Goal: Check status: Check status

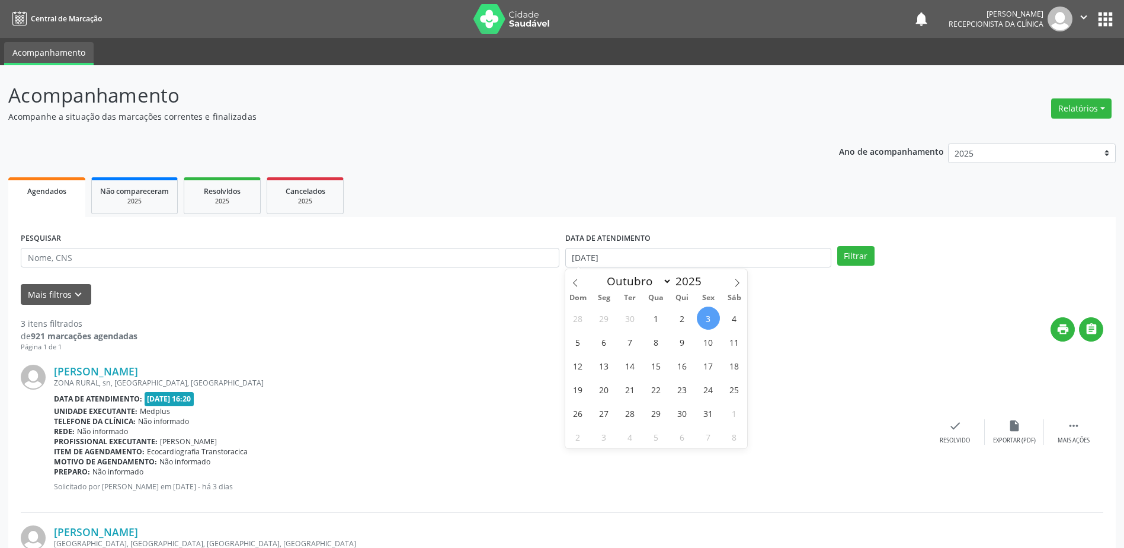
select select "9"
click at [622, 348] on span "7" at bounding box center [630, 341] width 23 height 23
type input "[DATE]"
click at [622, 348] on span "7" at bounding box center [630, 341] width 23 height 23
click at [846, 263] on button "Filtrar" at bounding box center [855, 256] width 37 height 20
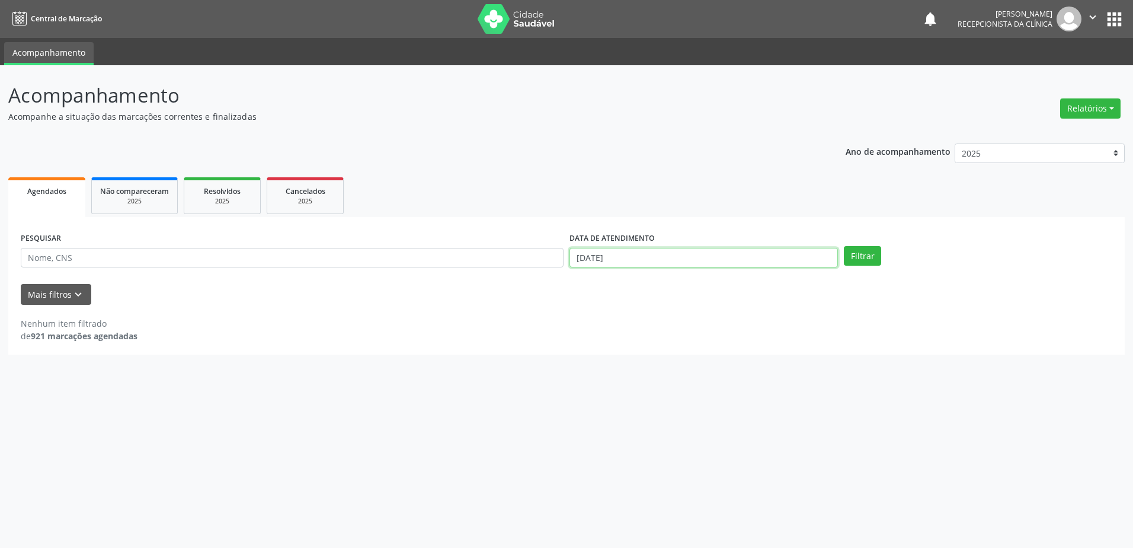
click at [653, 254] on input "[DATE]" at bounding box center [704, 258] width 268 height 20
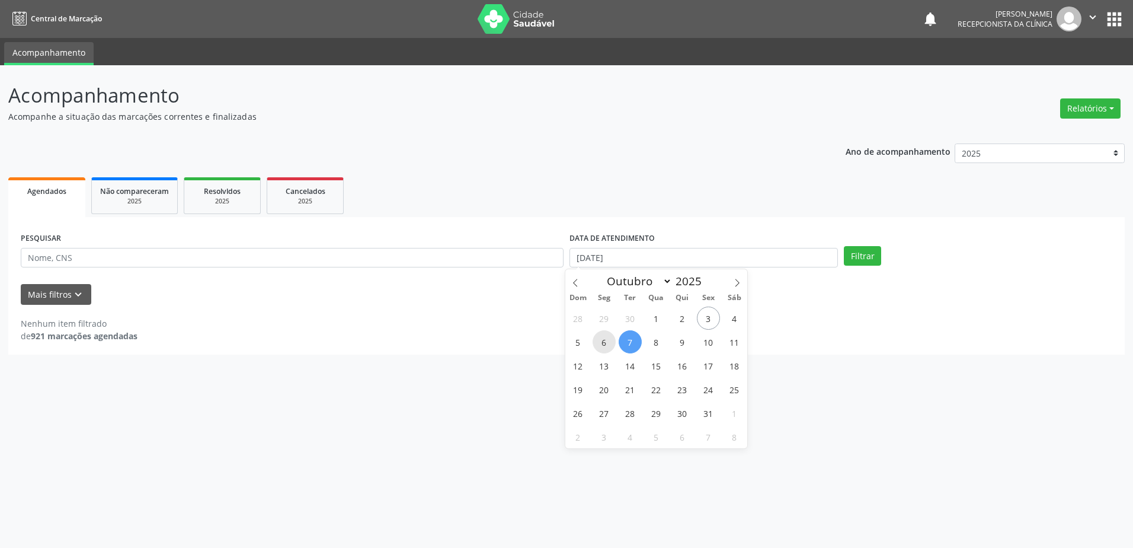
click at [608, 346] on span "6" at bounding box center [604, 341] width 23 height 23
type input "[DATE]"
click at [608, 346] on span "6" at bounding box center [604, 341] width 23 height 23
click at [857, 262] on button "Filtrar" at bounding box center [862, 256] width 37 height 20
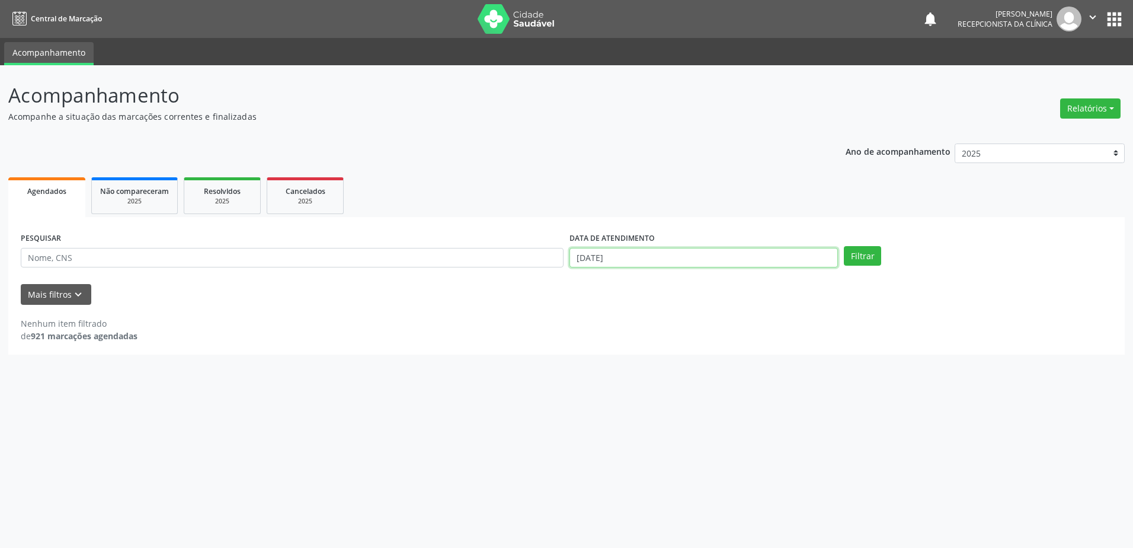
click at [628, 265] on input "[DATE]" at bounding box center [704, 258] width 268 height 20
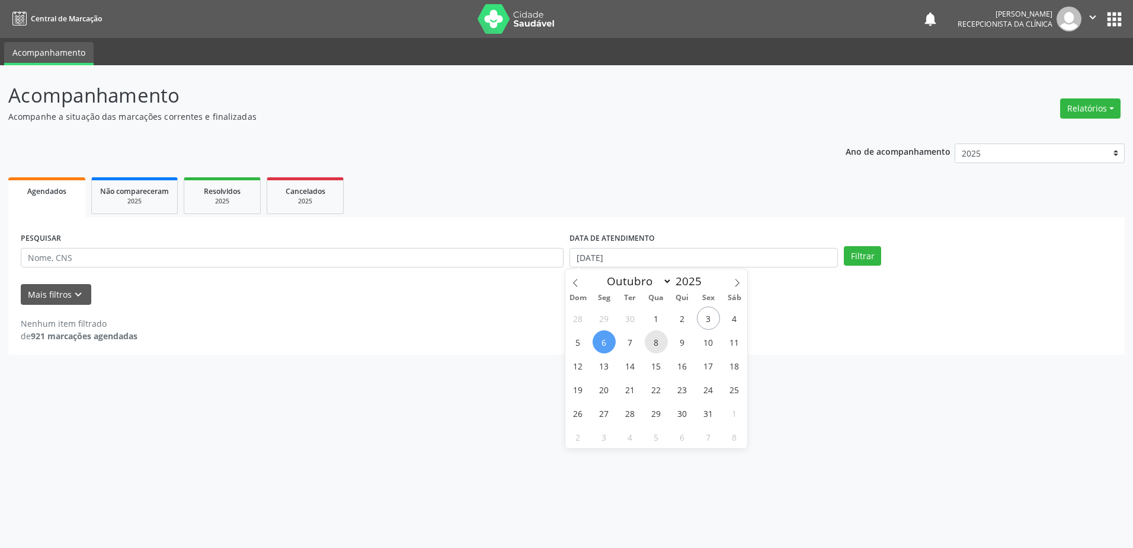
click at [647, 337] on span "8" at bounding box center [656, 341] width 23 height 23
type input "08/10/2025"
click at [647, 337] on span "8" at bounding box center [656, 341] width 23 height 23
click at [859, 255] on button "Filtrar" at bounding box center [862, 256] width 37 height 20
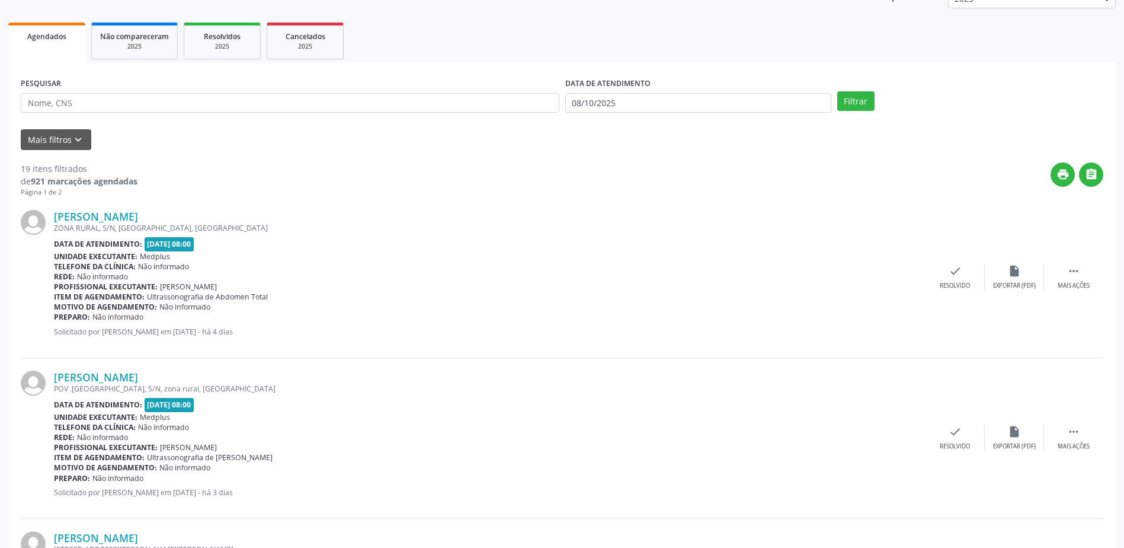
scroll to position [119, 0]
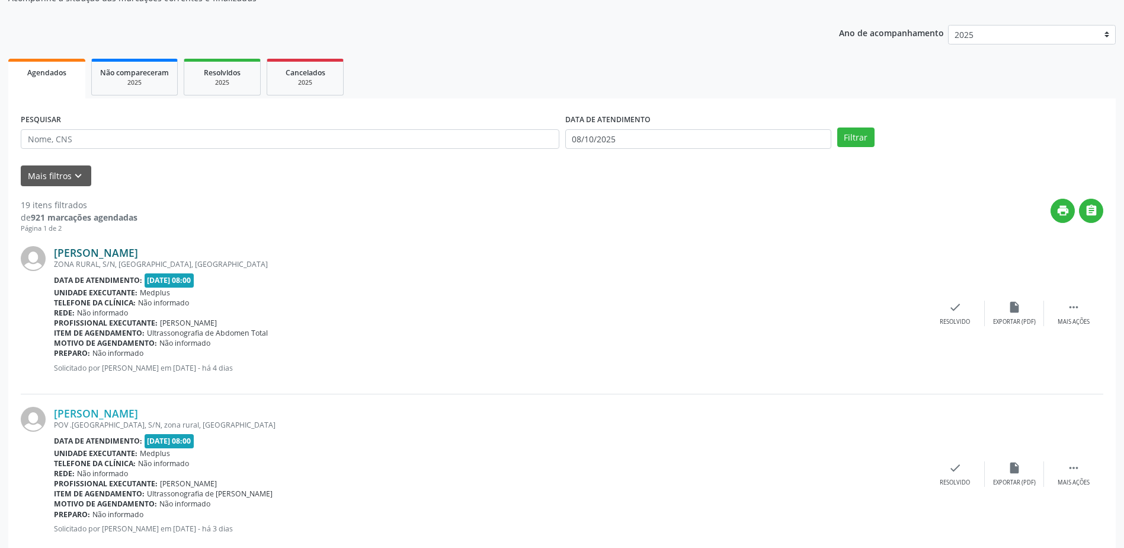
click at [138, 250] on link "[PERSON_NAME]" at bounding box center [96, 252] width 84 height 13
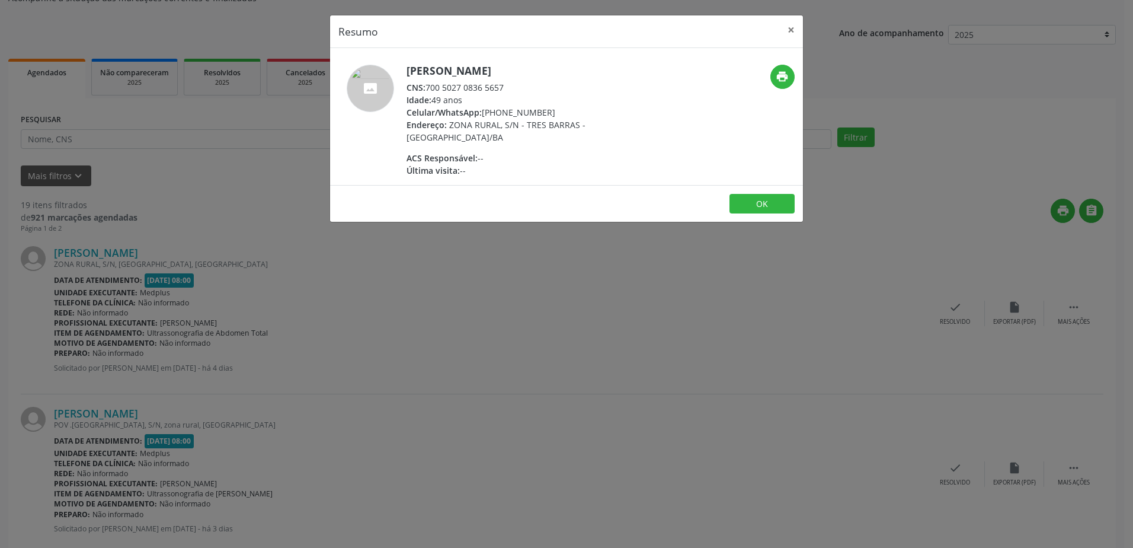
click at [545, 271] on div "Resumo × [PERSON_NAME] CNS: 700 5027 0836 5657 Idade: 49 anos Celular/WhatsApp:…" at bounding box center [566, 274] width 1133 height 548
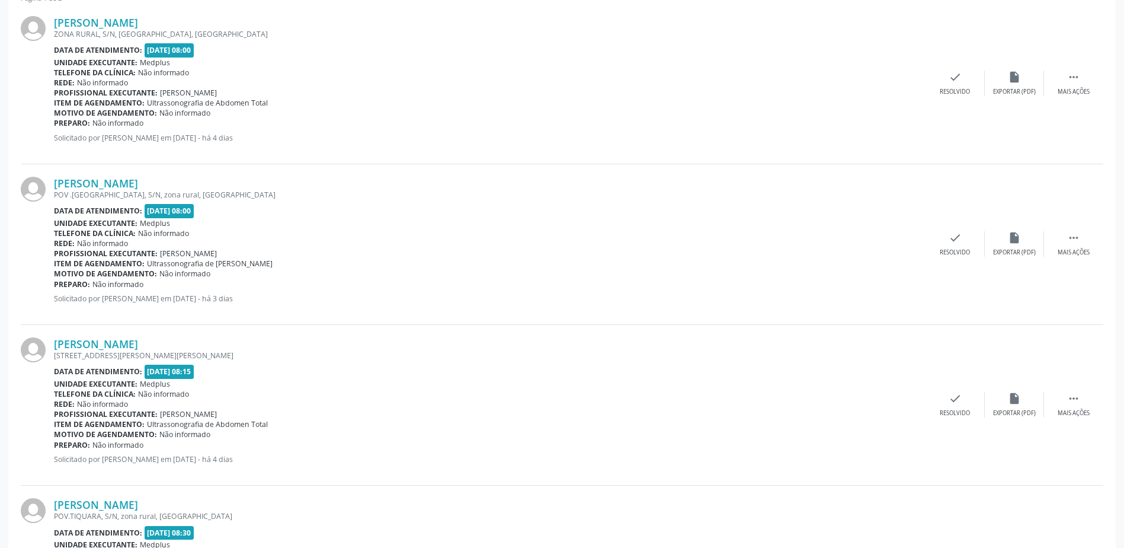
scroll to position [356, 0]
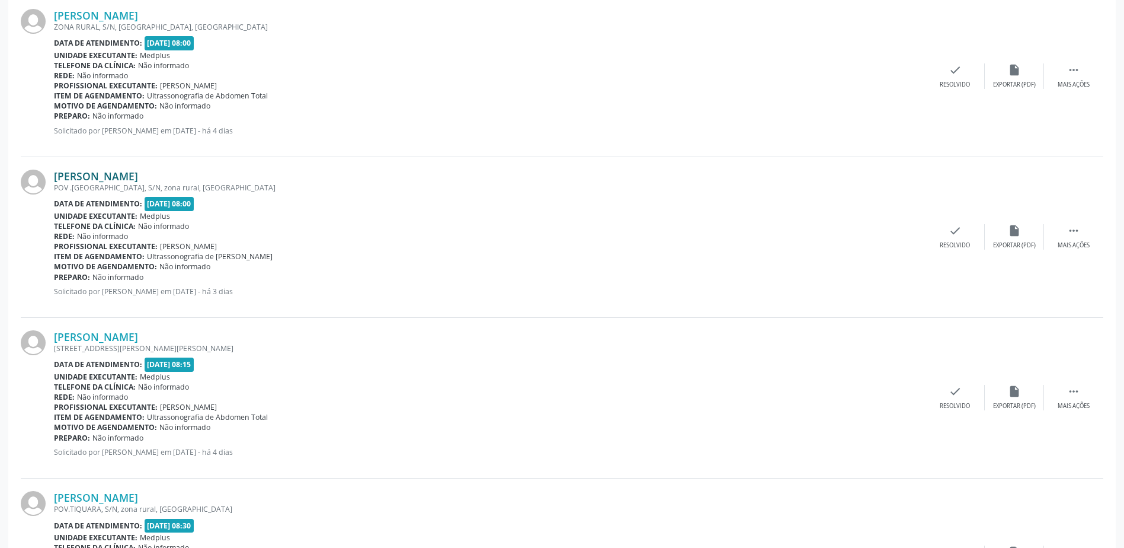
click at [130, 171] on link "[PERSON_NAME]" at bounding box center [96, 175] width 84 height 13
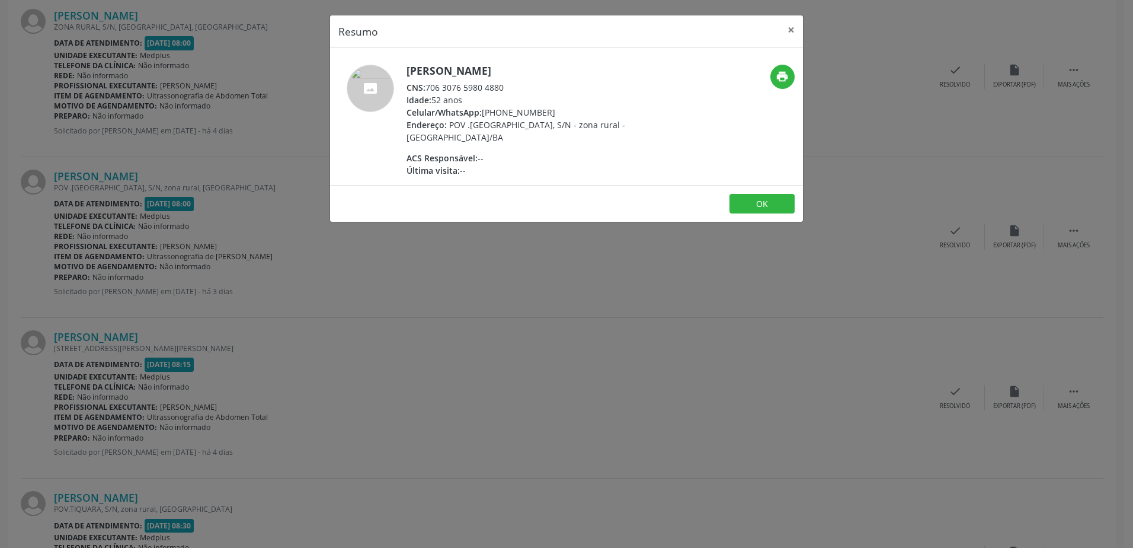
click at [619, 284] on div "Resumo × [PERSON_NAME] CNS: 706 3076 5980 4880 Idade: 52 anos Celular/WhatsApp:…" at bounding box center [566, 274] width 1133 height 548
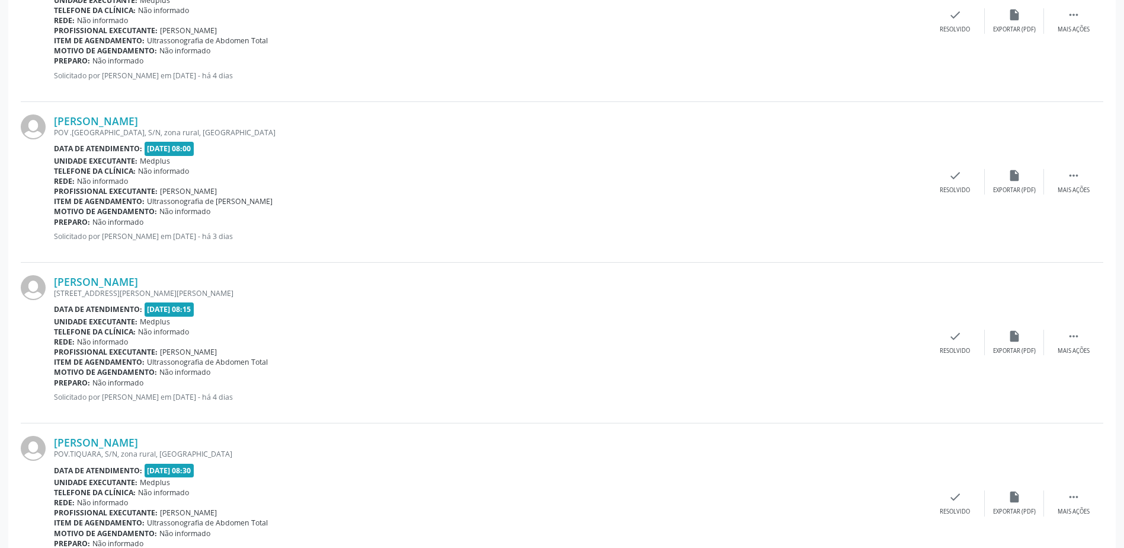
scroll to position [474, 0]
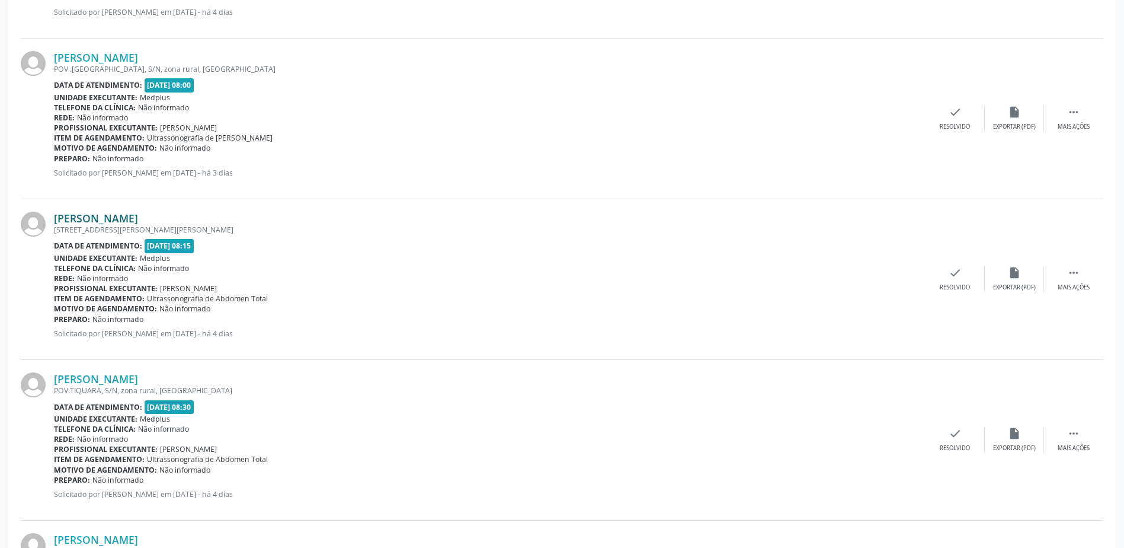
click at [138, 220] on link "[PERSON_NAME]" at bounding box center [96, 218] width 84 height 13
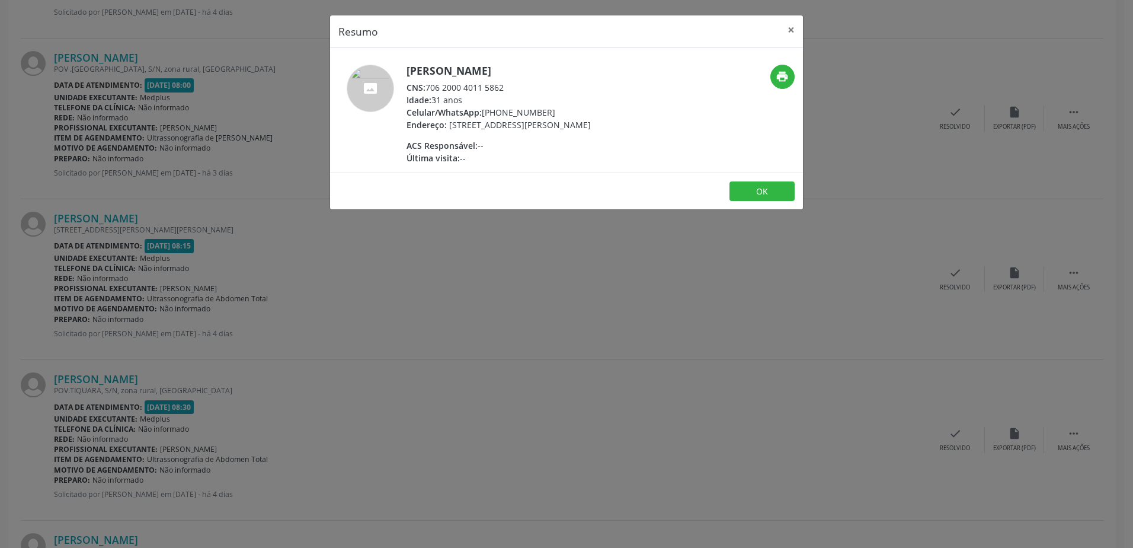
click at [362, 274] on div "Resumo × [PERSON_NAME] CNS: 706 2000 4011 5862 Idade: 31 anos Celular/WhatsApp:…" at bounding box center [566, 274] width 1133 height 548
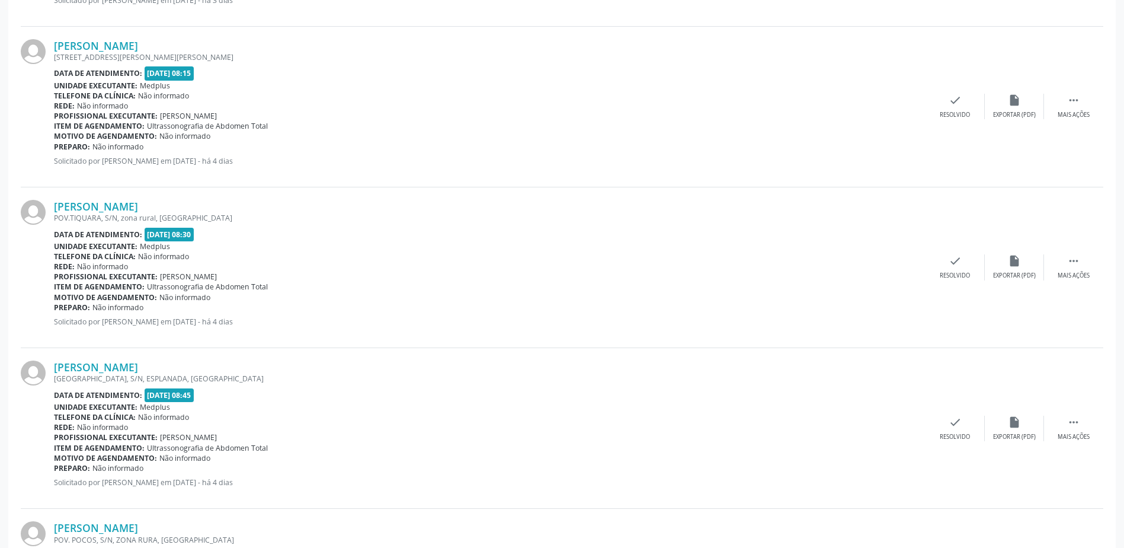
scroll to position [652, 0]
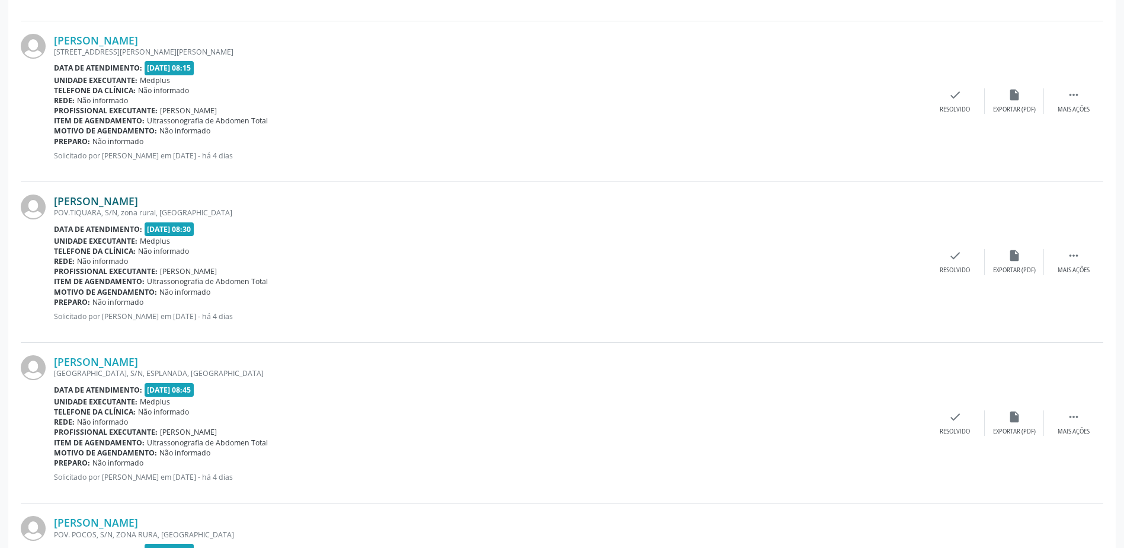
click at [117, 201] on link "[PERSON_NAME]" at bounding box center [96, 200] width 84 height 13
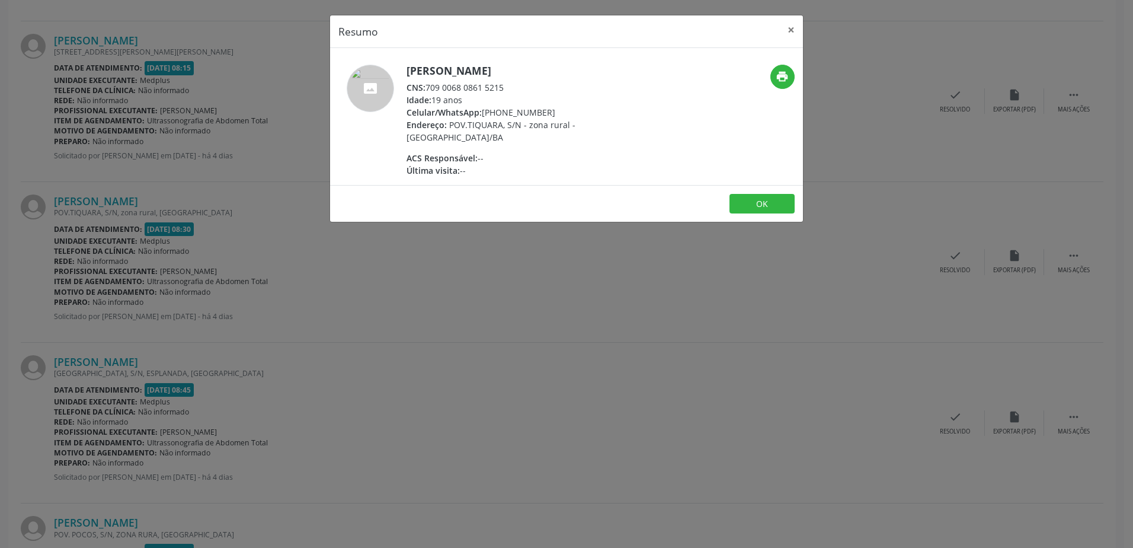
click at [597, 290] on div "Resumo × [PERSON_NAME] CNS: 709 0068 0861 5215 Idade: 19 anos Celular/WhatsApp:…" at bounding box center [566, 274] width 1133 height 548
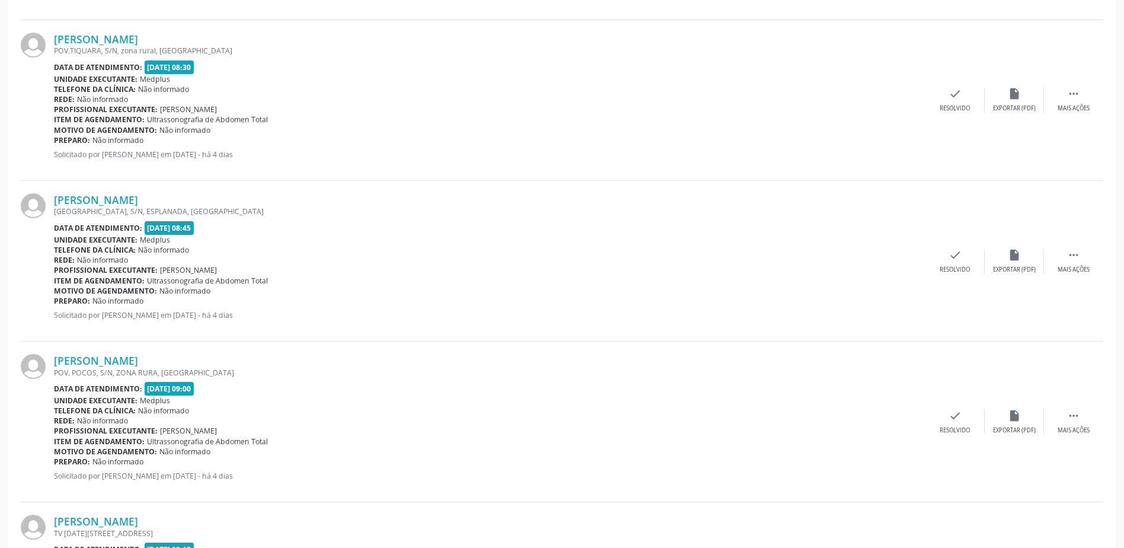
scroll to position [830, 0]
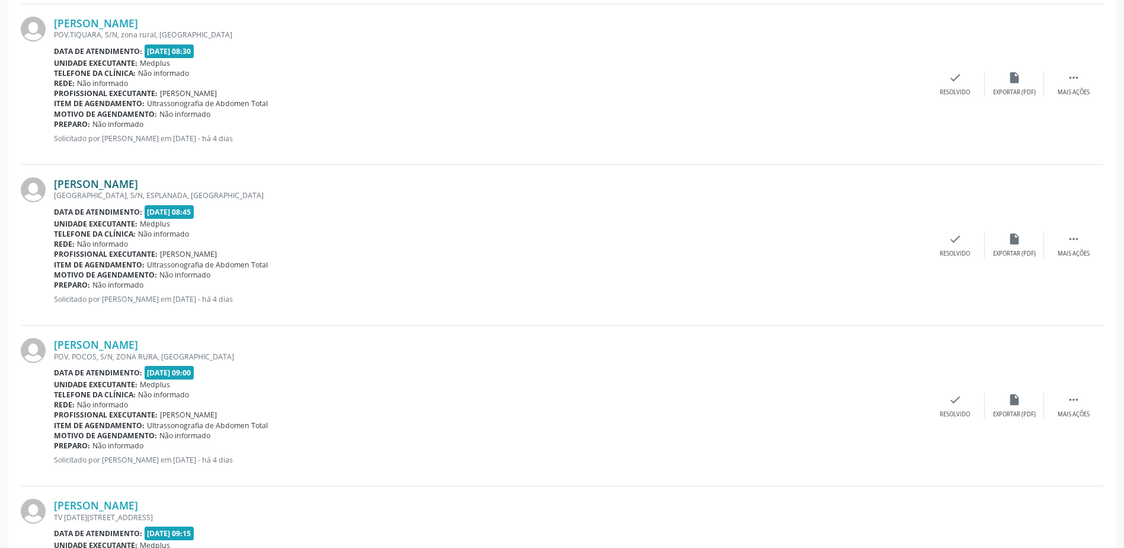
click at [138, 180] on link "[PERSON_NAME]" at bounding box center [96, 183] width 84 height 13
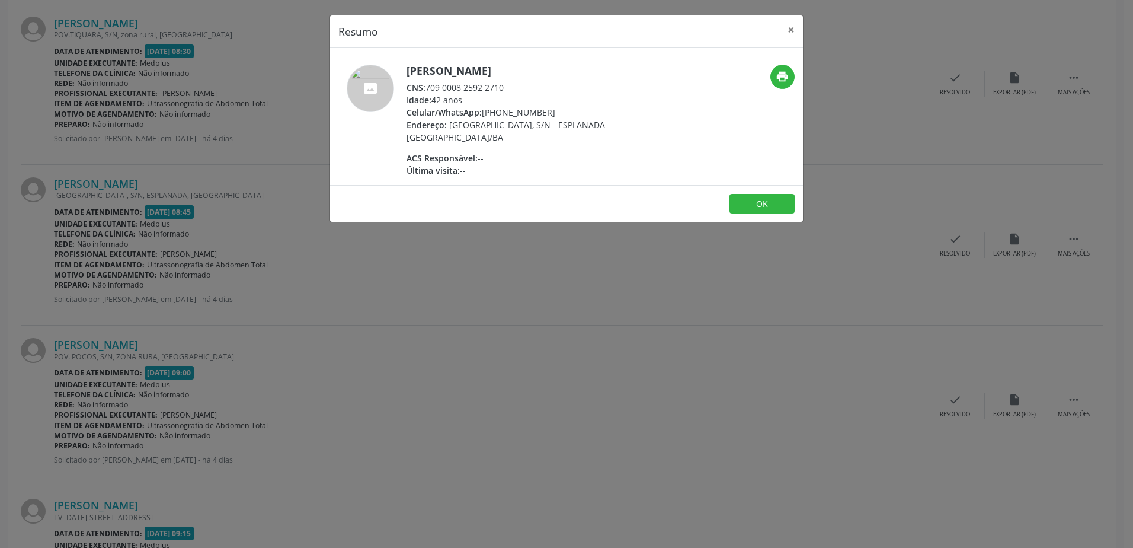
click at [501, 264] on div "Resumo × [PERSON_NAME] de [PERSON_NAME] CNS: 709 0008 2592 2710 Idade: 42 anos …" at bounding box center [566, 274] width 1133 height 548
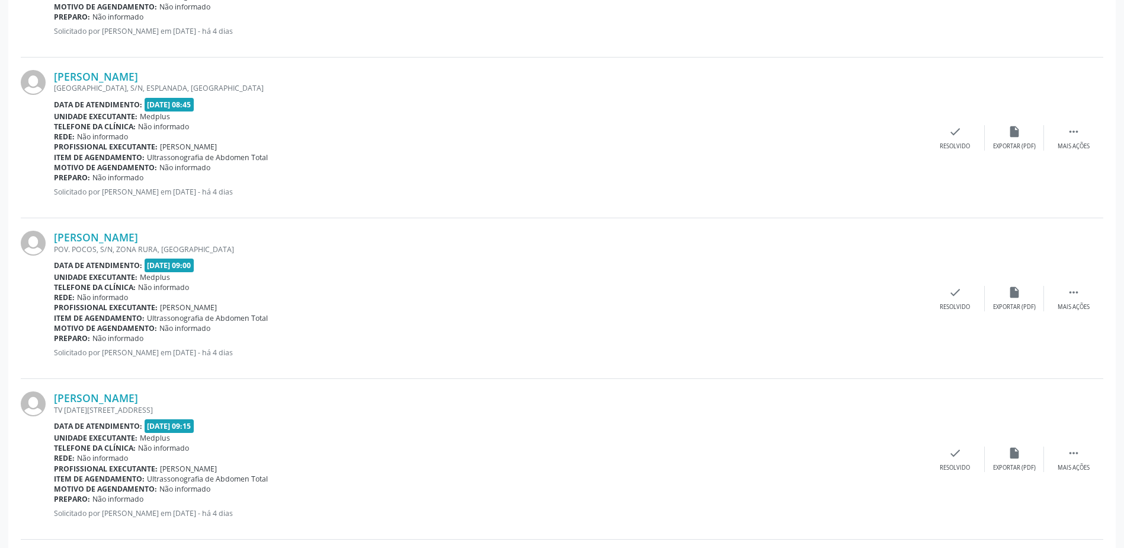
scroll to position [948, 0]
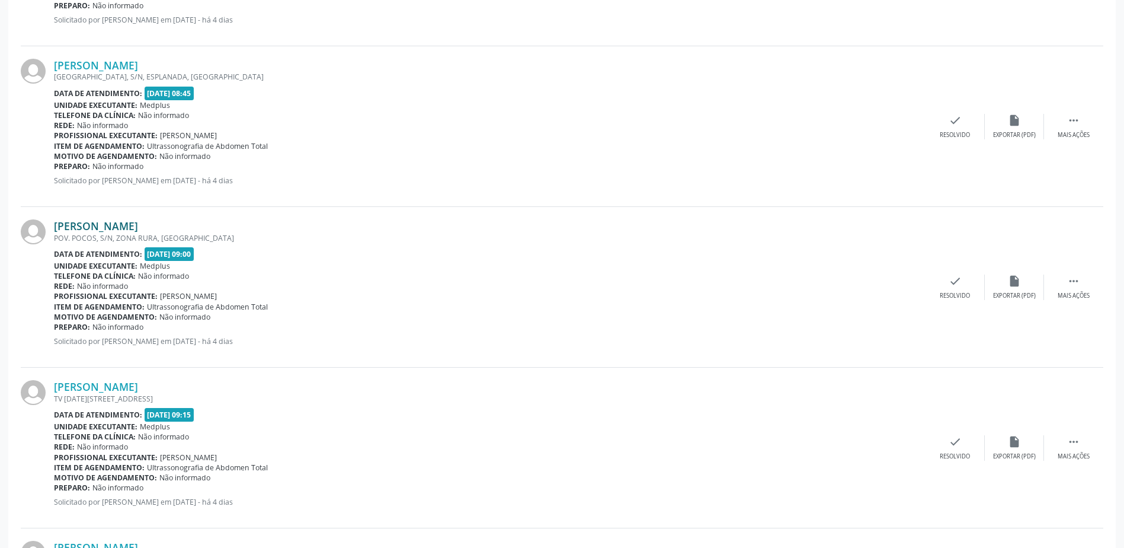
click at [138, 226] on link "[PERSON_NAME]" at bounding box center [96, 225] width 84 height 13
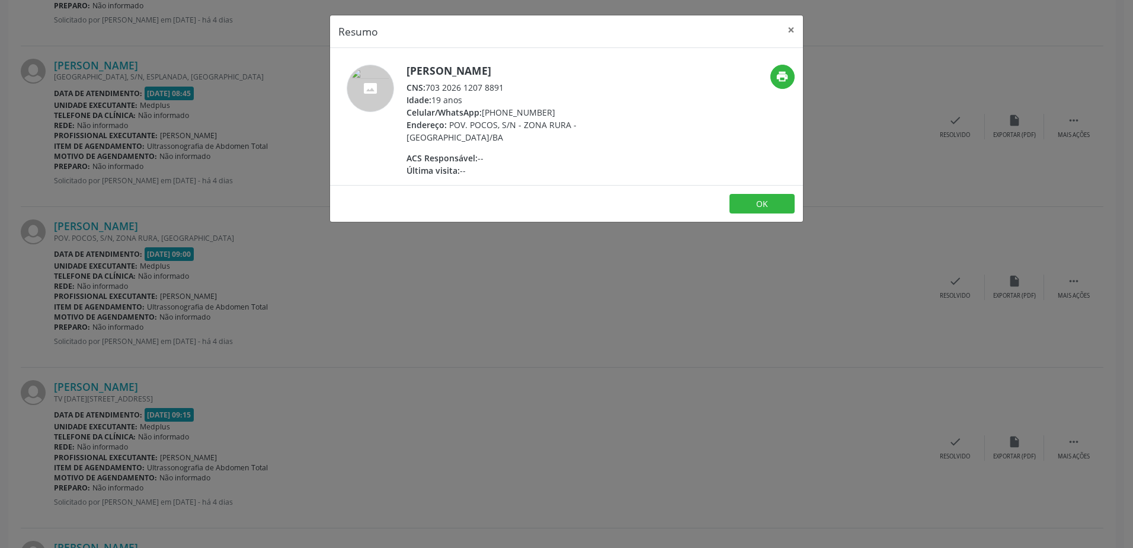
click at [478, 325] on div "Resumo × [PERSON_NAME] CNS: 703 2026 1207 8891 Idade: 19 anos Celular/WhatsApp:…" at bounding box center [566, 274] width 1133 height 548
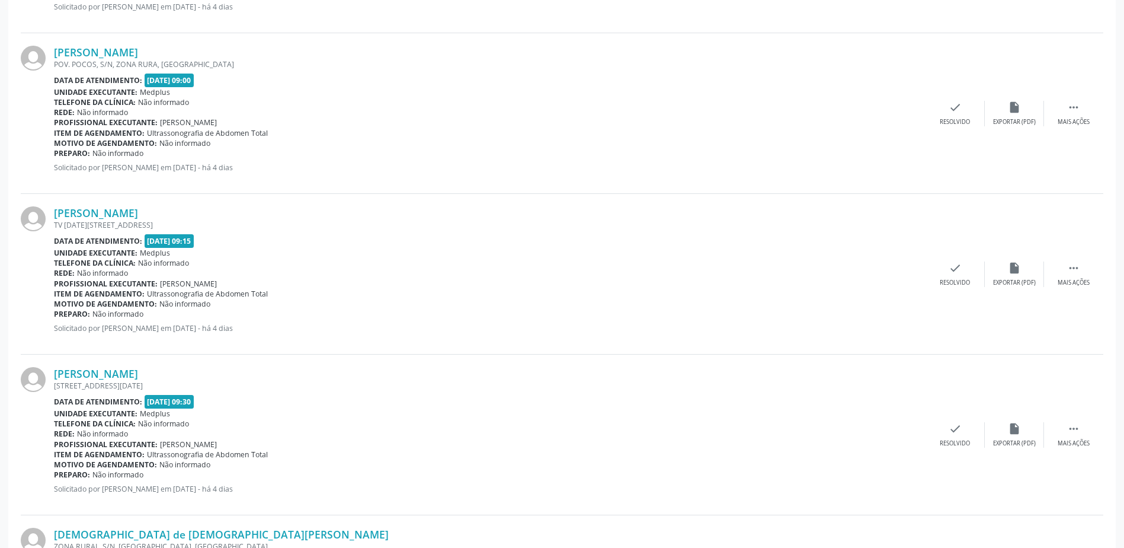
scroll to position [1126, 0]
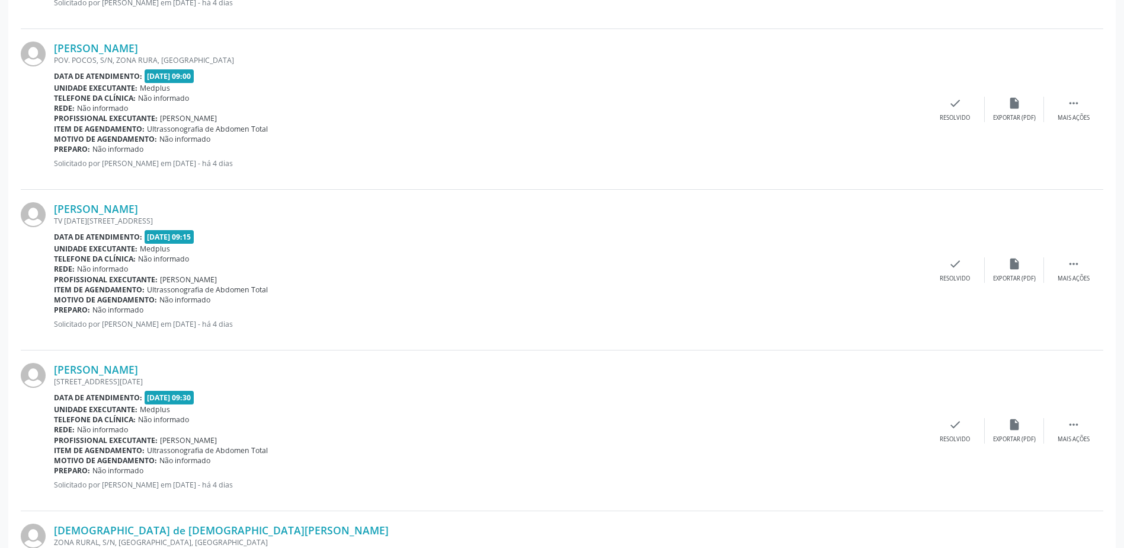
click at [130, 201] on div "[PERSON_NAME] [STREET_ADDRESS][DATE] Data de atendimento: [DATE] 09:15 Unidade …" at bounding box center [562, 270] width 1083 height 161
click at [125, 209] on link "[PERSON_NAME]" at bounding box center [96, 208] width 84 height 13
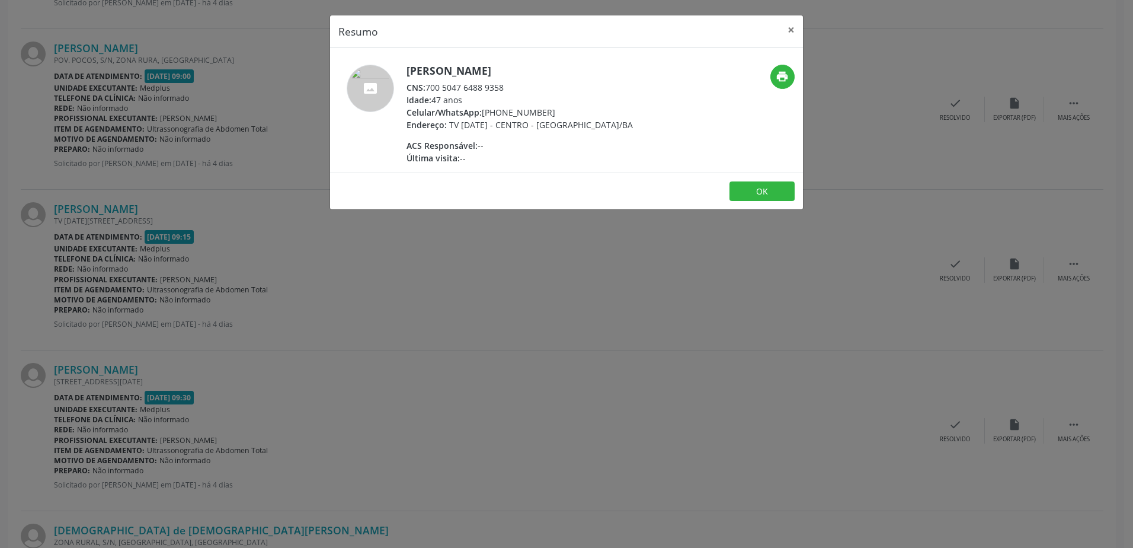
click at [380, 316] on div "Resumo × [PERSON_NAME] CNS: 700 5047 6488 9358 Idade: 47 anos Celular/WhatsApp:…" at bounding box center [566, 274] width 1133 height 548
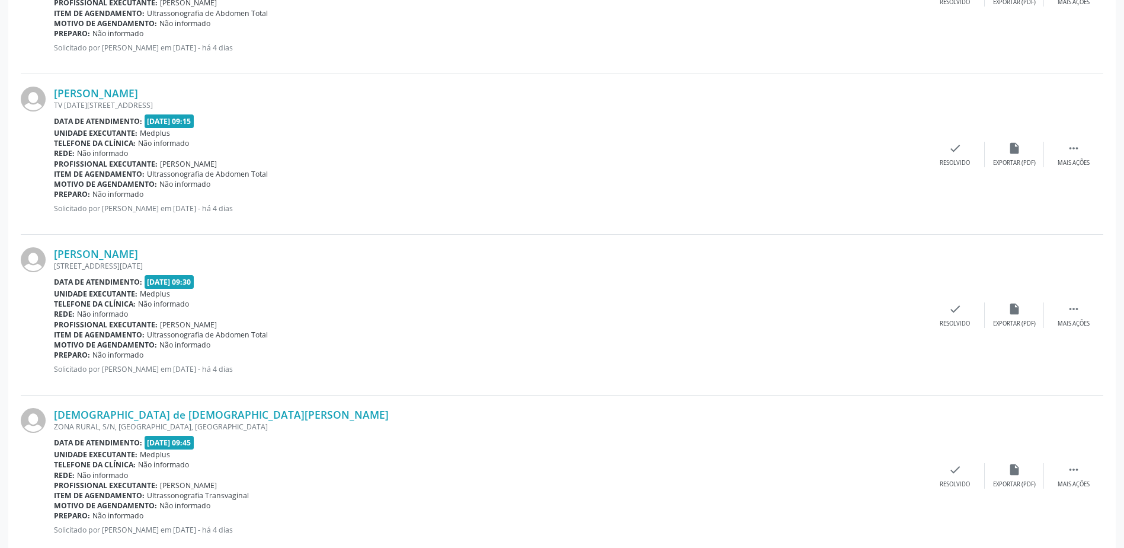
scroll to position [1245, 0]
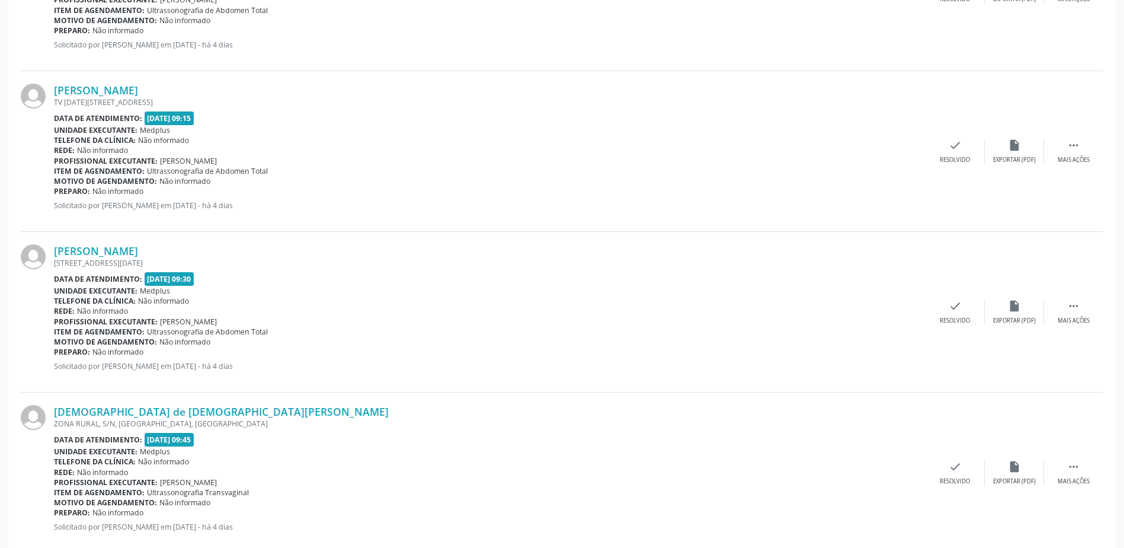
click at [162, 244] on div "[PERSON_NAME] [STREET_ADDRESS][DATE] Data de atendimento: [DATE] 09:30 Unidade …" at bounding box center [562, 312] width 1083 height 161
click at [138, 251] on link "[PERSON_NAME]" at bounding box center [96, 250] width 84 height 13
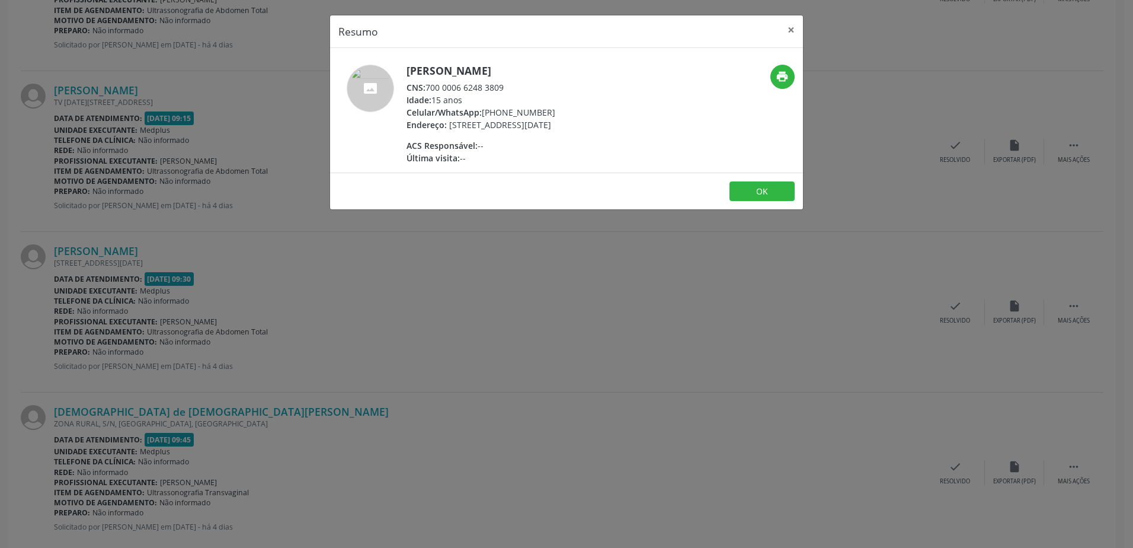
click at [566, 288] on div "Resumo × [PERSON_NAME] CNS: 700 0006 6248 3809 Idade: 15 anos Celular/WhatsApp:…" at bounding box center [566, 274] width 1133 height 548
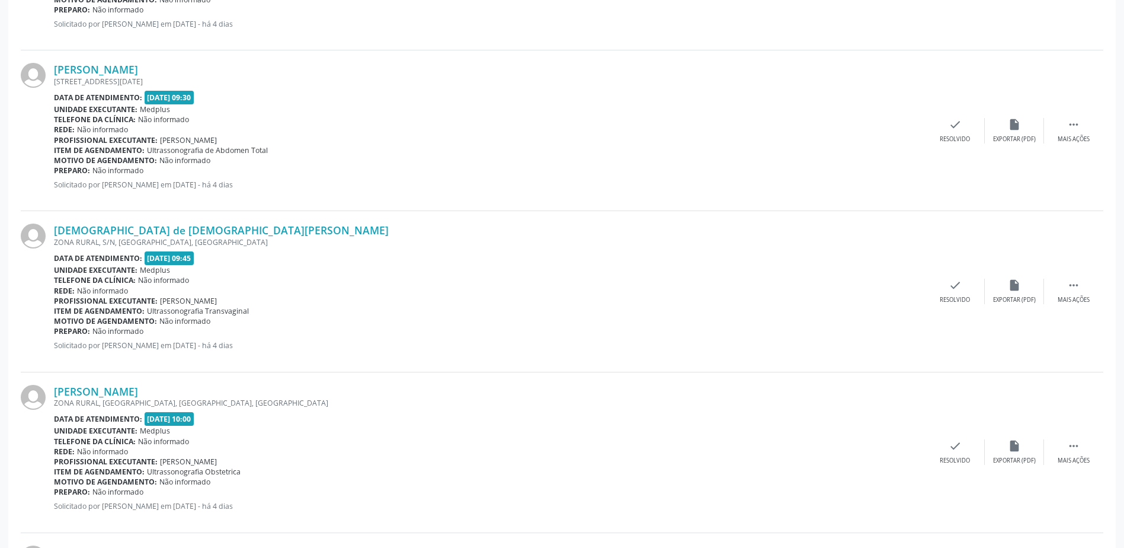
scroll to position [1482, 0]
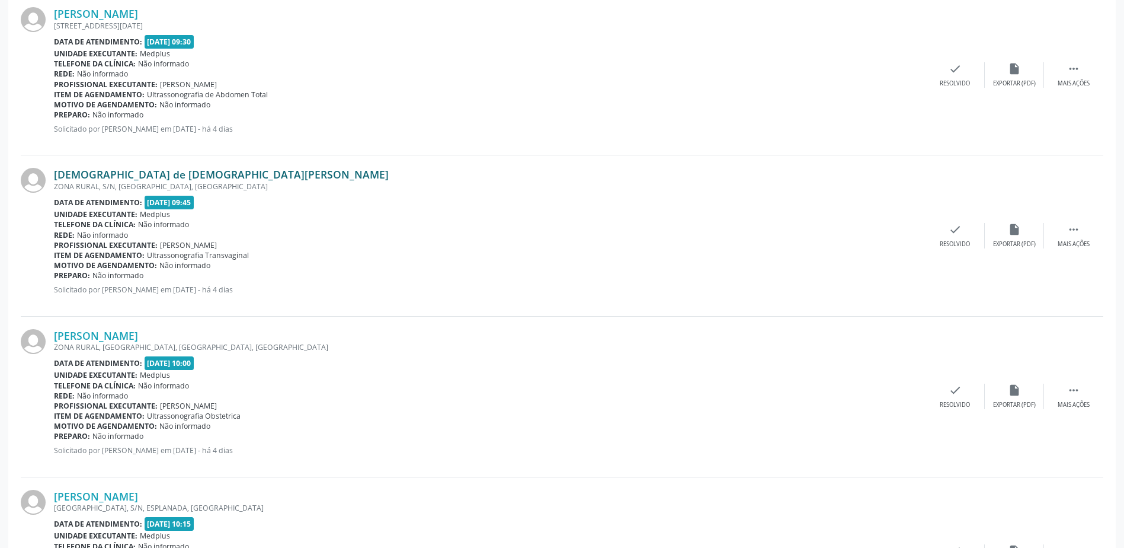
click at [101, 169] on link "[DEMOGRAPHIC_DATA] de [DEMOGRAPHIC_DATA][PERSON_NAME]" at bounding box center [221, 174] width 335 height 13
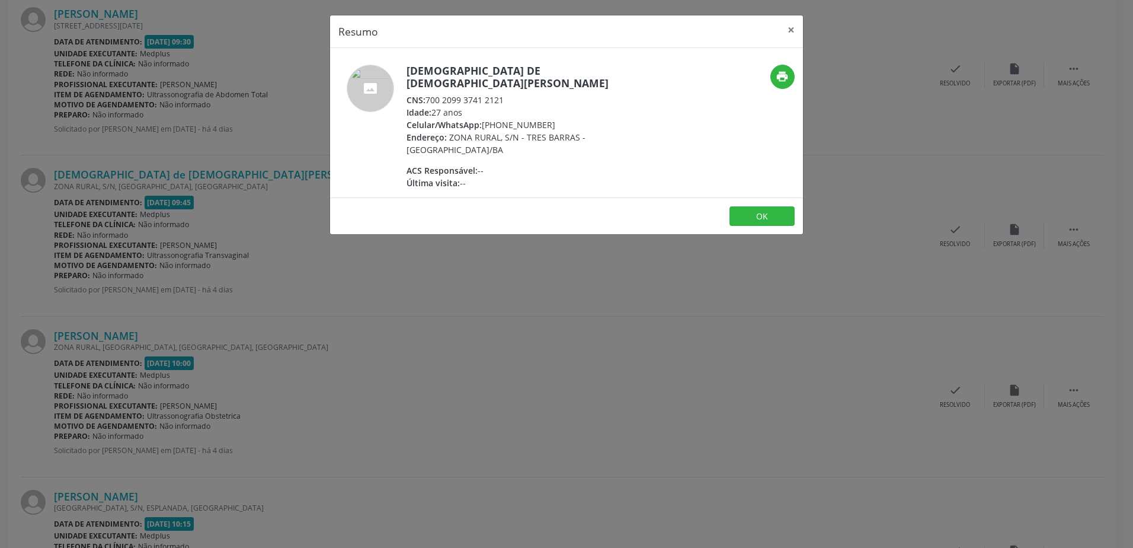
click at [460, 302] on div "Resumo × Jaine de [DEMOGRAPHIC_DATA][PERSON_NAME] CNS: 700 2099 3741 2121 Idade…" at bounding box center [566, 274] width 1133 height 548
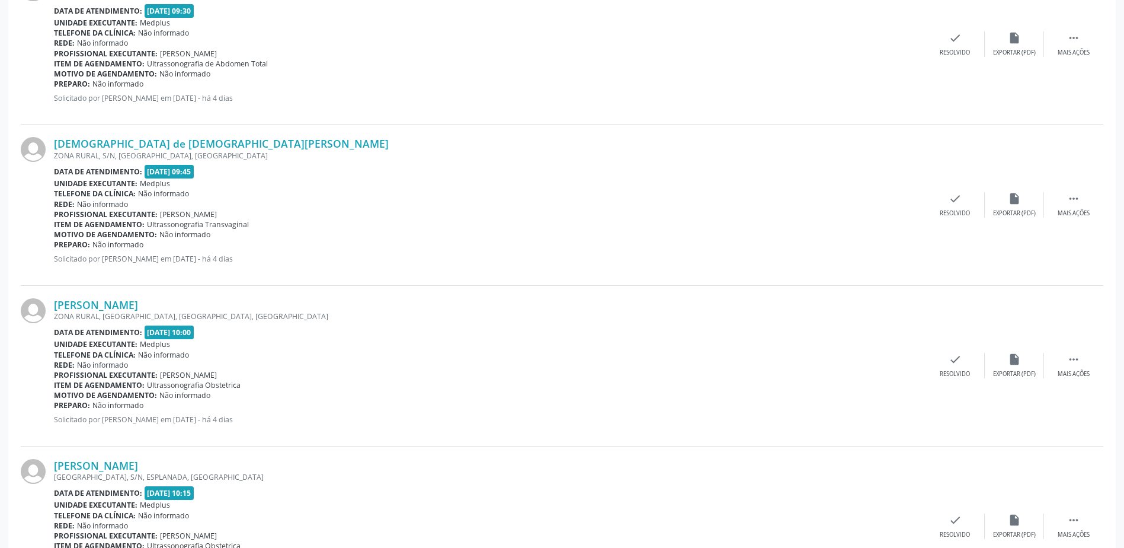
scroll to position [1600, 0]
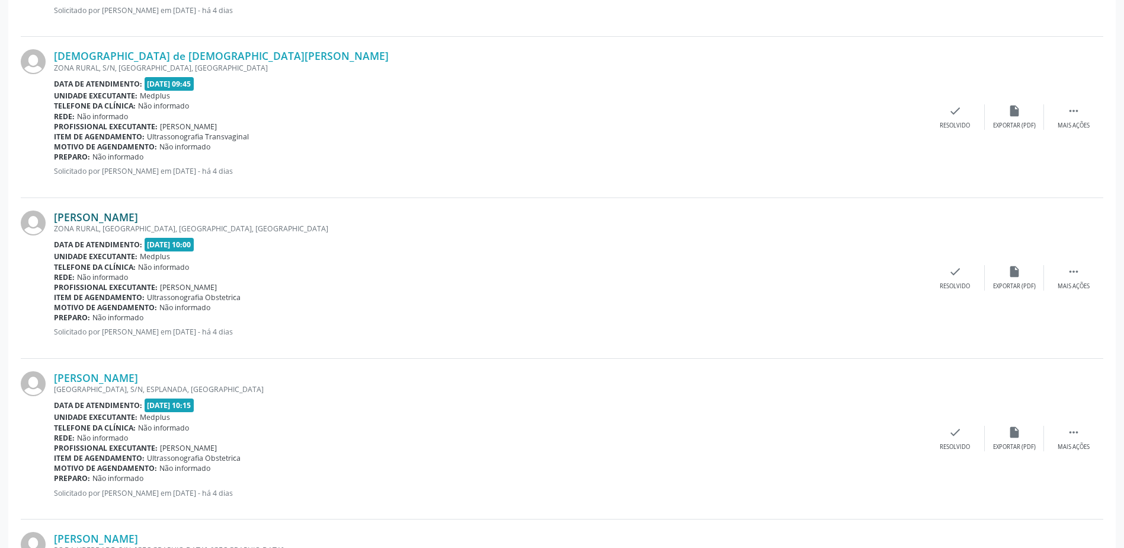
click at [126, 216] on link "[PERSON_NAME]" at bounding box center [96, 216] width 84 height 13
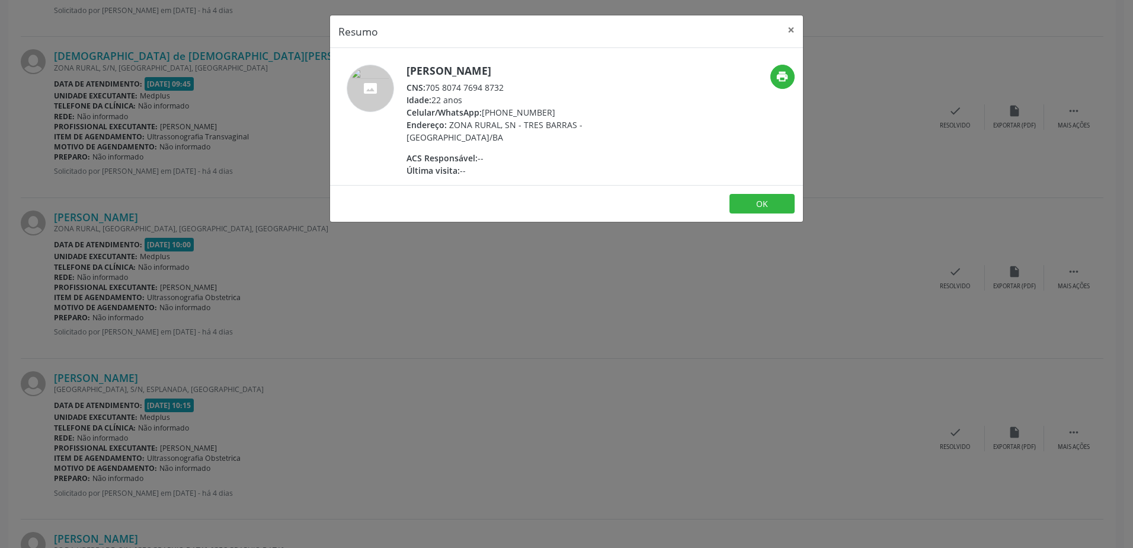
click at [638, 379] on div "Resumo × [PERSON_NAME] CNS: 705 8074 7694 8732 Idade: 22 anos Celular/WhatsApp:…" at bounding box center [566, 274] width 1133 height 548
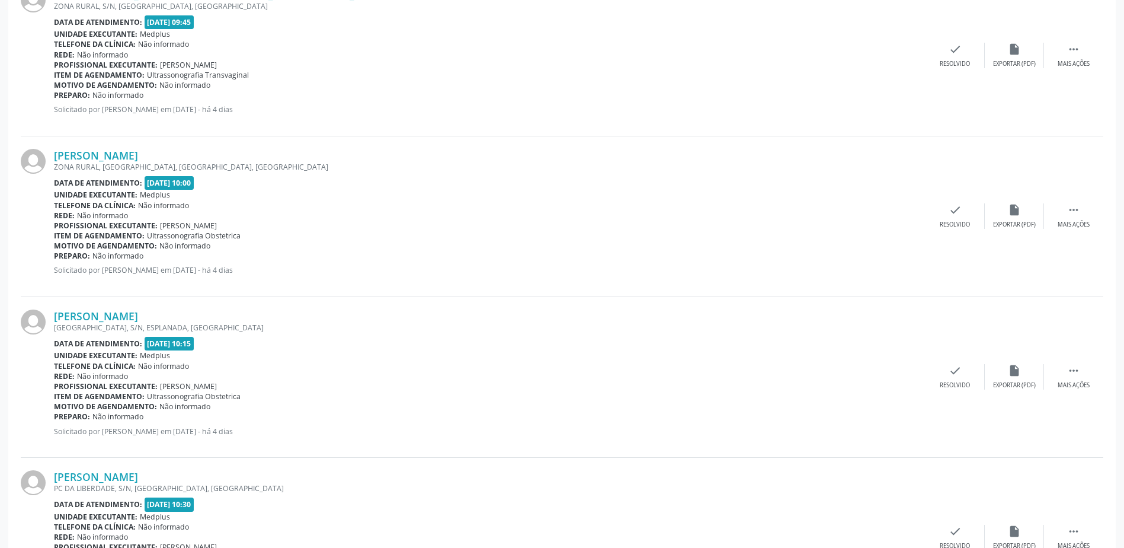
scroll to position [1719, 0]
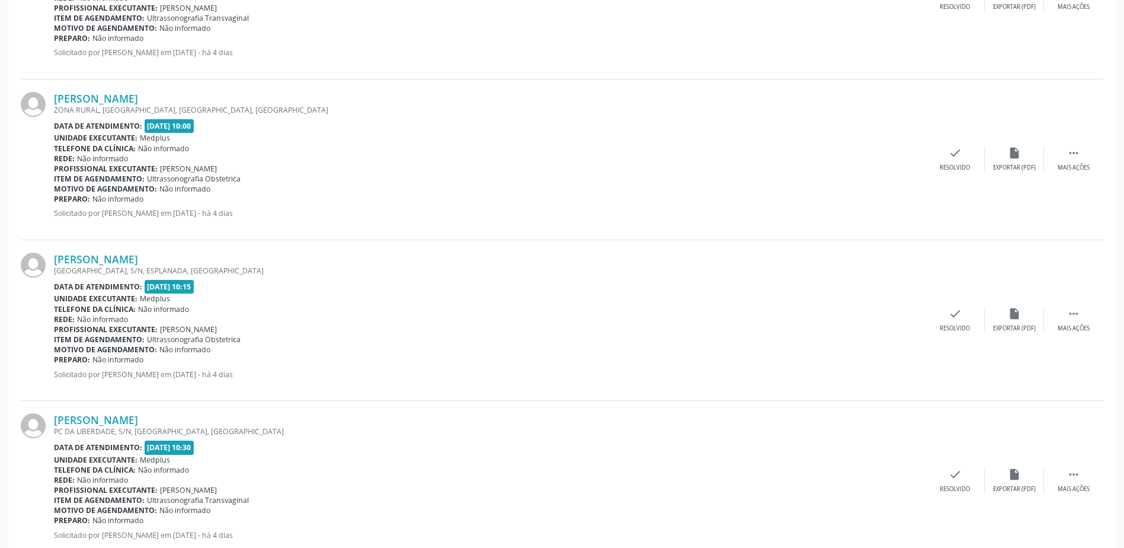
click at [120, 251] on div "[PERSON_NAME] [GEOGRAPHIC_DATA], [GEOGRAPHIC_DATA], [GEOGRAPHIC_DATA], [GEOGRAP…" at bounding box center [562, 320] width 1083 height 161
click at [120, 253] on link "[PERSON_NAME]" at bounding box center [96, 258] width 84 height 13
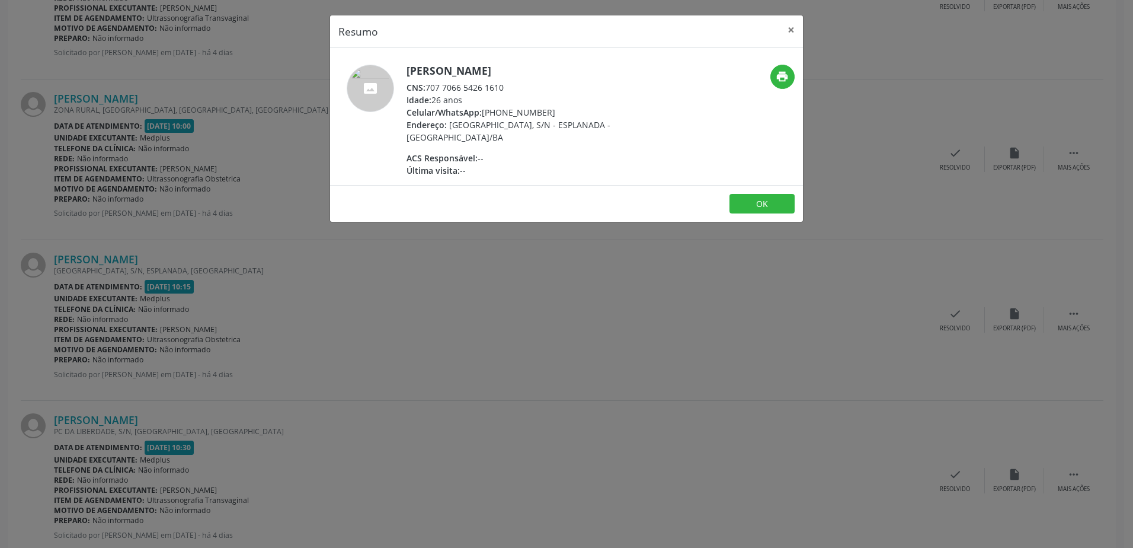
click at [339, 342] on div "Resumo × [PERSON_NAME] CNS: 707 7066 5426 1610 Idade: 26 anos Celular/WhatsApp:…" at bounding box center [566, 274] width 1133 height 548
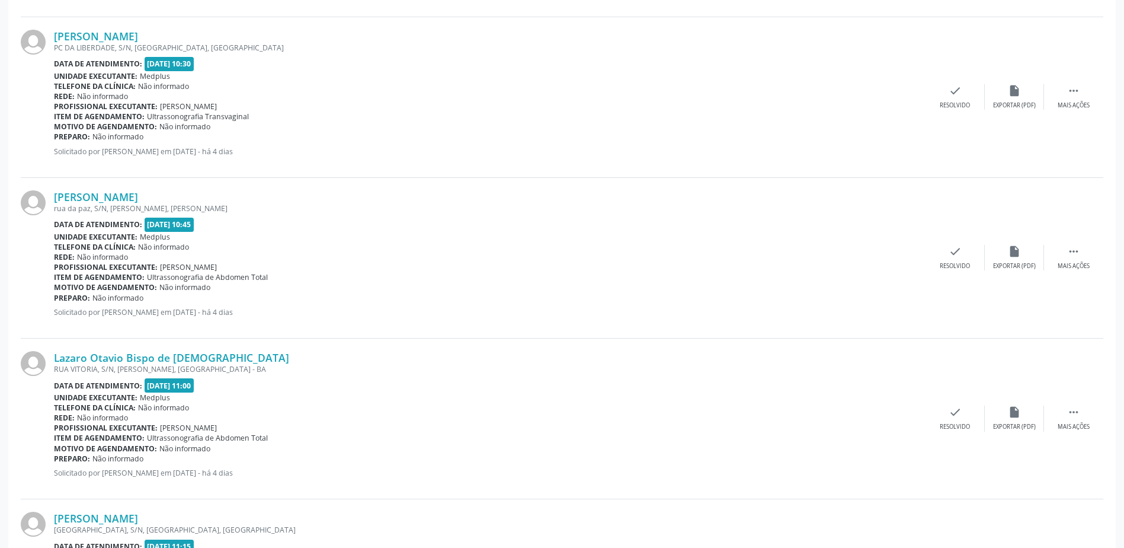
scroll to position [2134, 0]
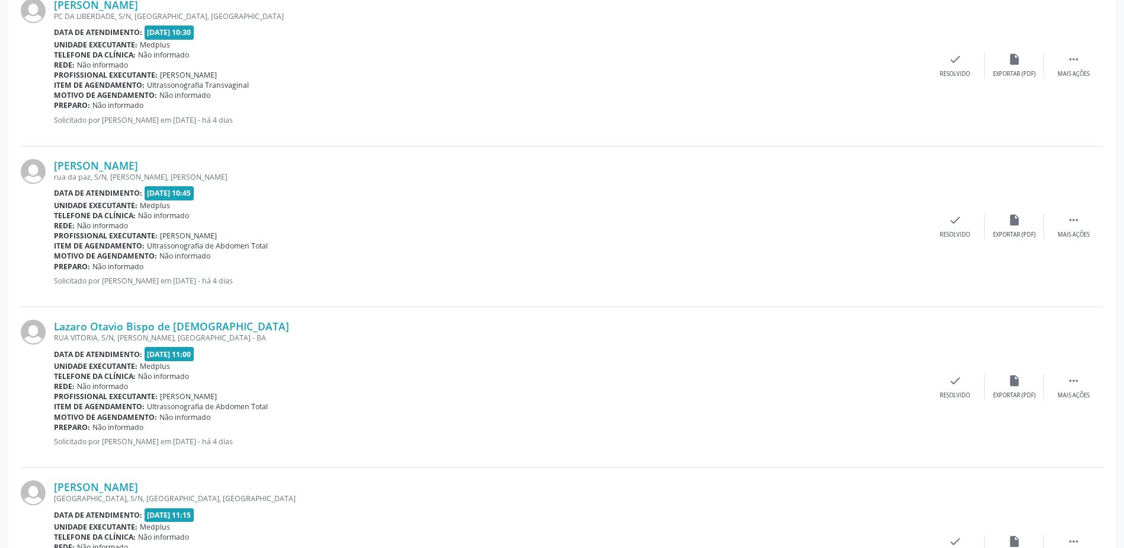
click at [100, 158] on div "[PERSON_NAME] [GEOGRAPHIC_DATA], S/N, [PERSON_NAME], [GEOGRAPHIC_DATA][PERSON_N…" at bounding box center [562, 226] width 1083 height 161
click at [99, 162] on link "[PERSON_NAME]" at bounding box center [96, 165] width 84 height 13
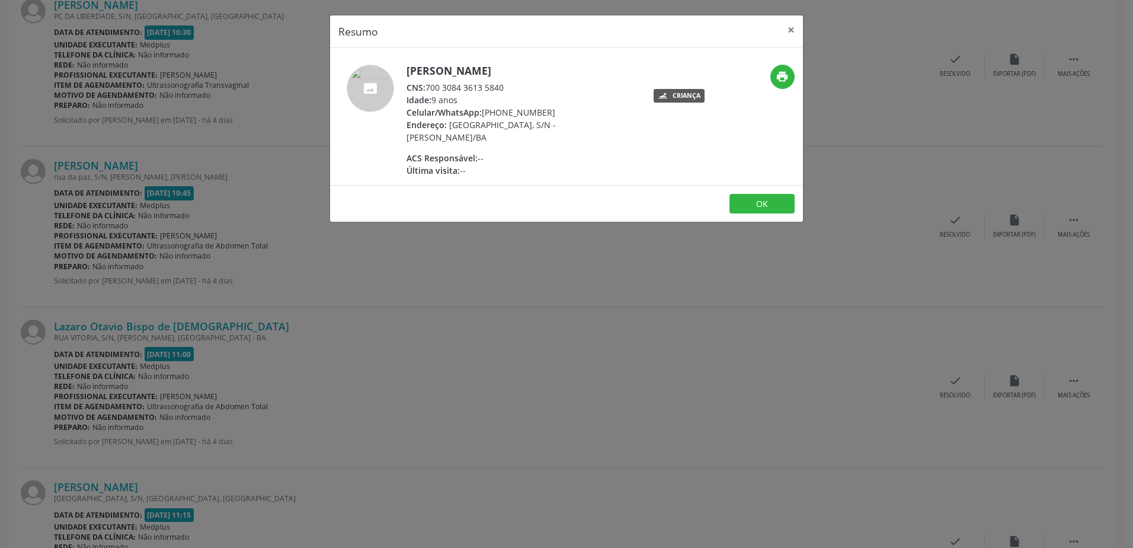
click at [543, 370] on div "Resumo × [PERSON_NAME] CNS: 700 3084 3613 5840 Idade: 9 anos Celular/WhatsApp: …" at bounding box center [566, 274] width 1133 height 548
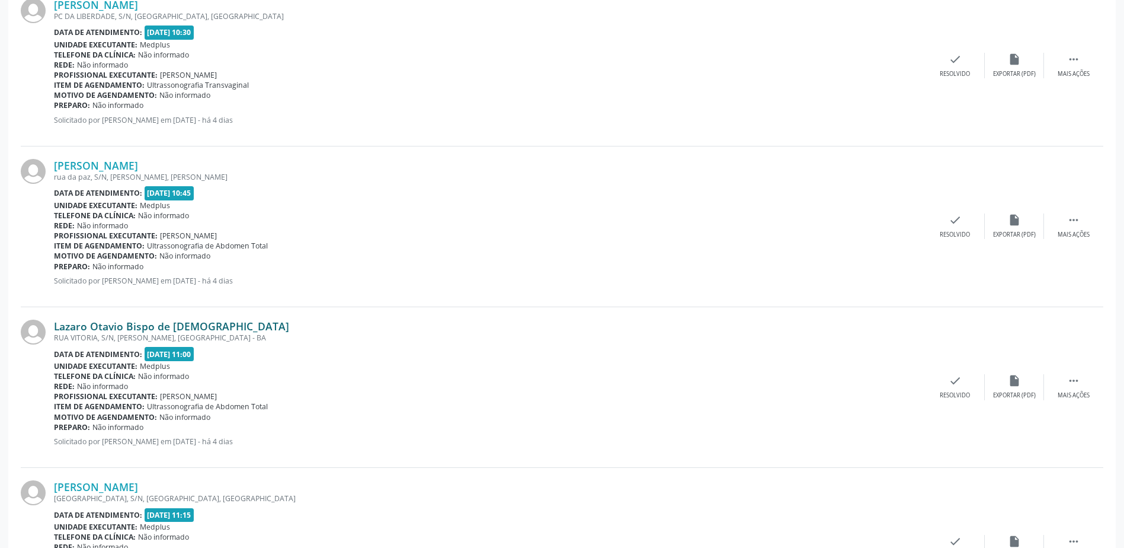
click at [142, 323] on link "Lazaro Otavio Bispo de [DEMOGRAPHIC_DATA]" at bounding box center [171, 325] width 235 height 13
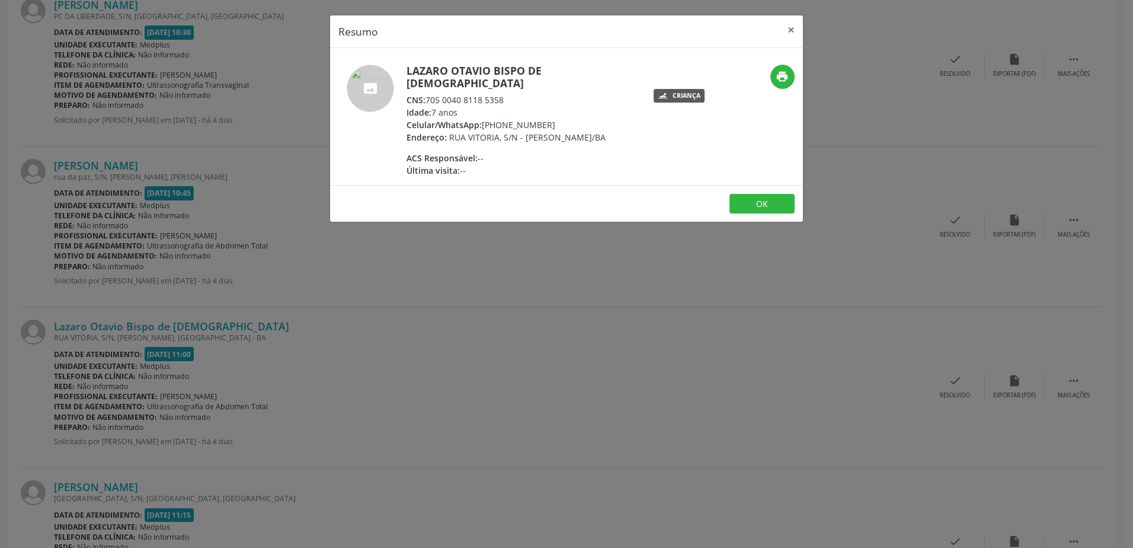
click at [533, 365] on div "Resumo × Lazaro Otavio Bispo de [DEMOGRAPHIC_DATA] CNS: 705 0040 8118 5358 Idad…" at bounding box center [566, 274] width 1133 height 548
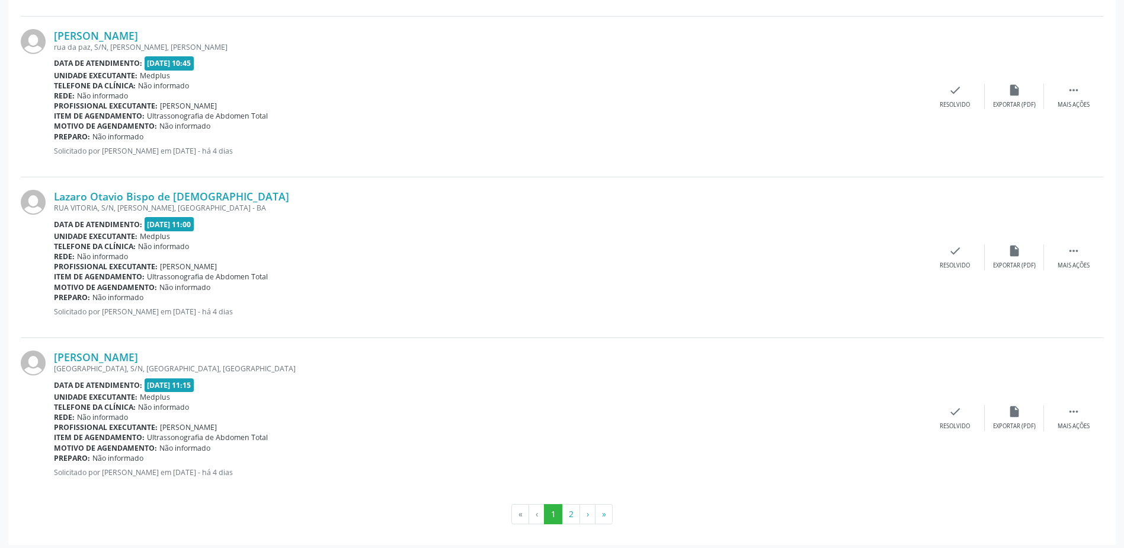
scroll to position [2269, 0]
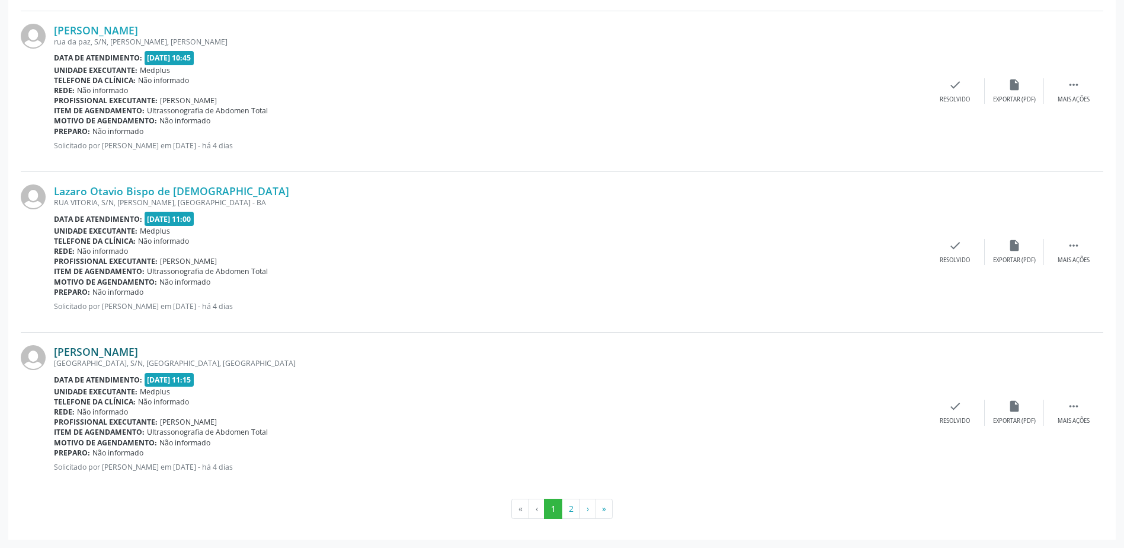
click at [111, 349] on link "[PERSON_NAME]" at bounding box center [96, 351] width 84 height 13
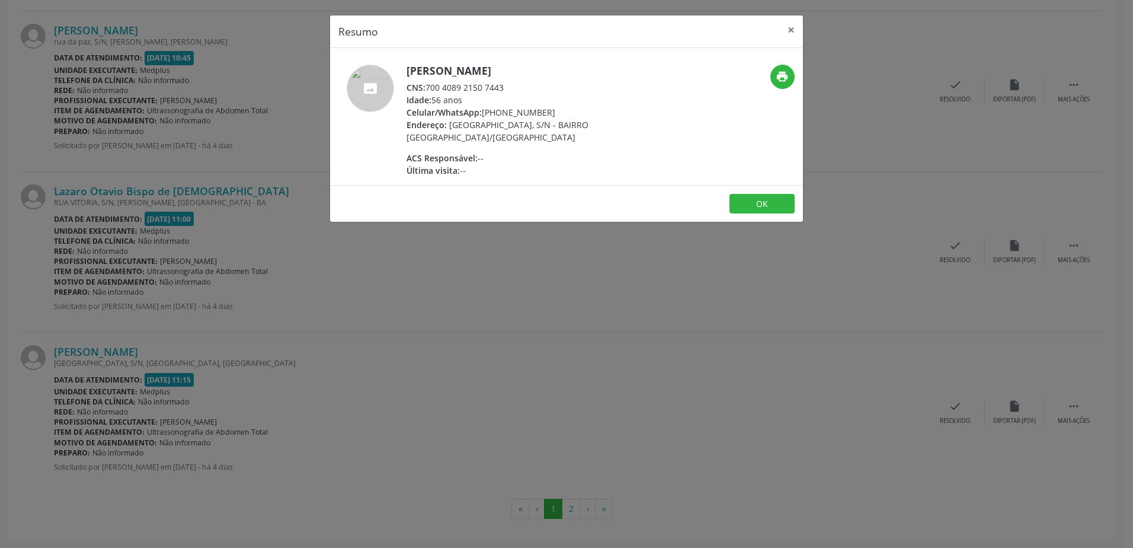
click at [493, 357] on div "Resumo × [PERSON_NAME] CNS: 700 4089 2150 7443 Idade: 56 anos Celular/WhatsApp:…" at bounding box center [566, 274] width 1133 height 548
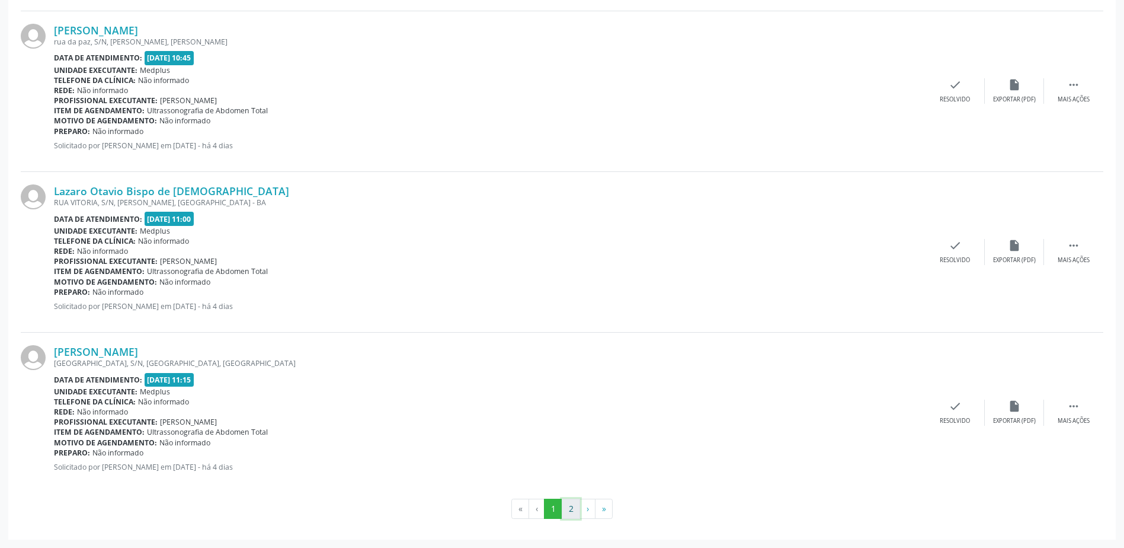
click at [565, 513] on button "2" at bounding box center [571, 508] width 18 height 20
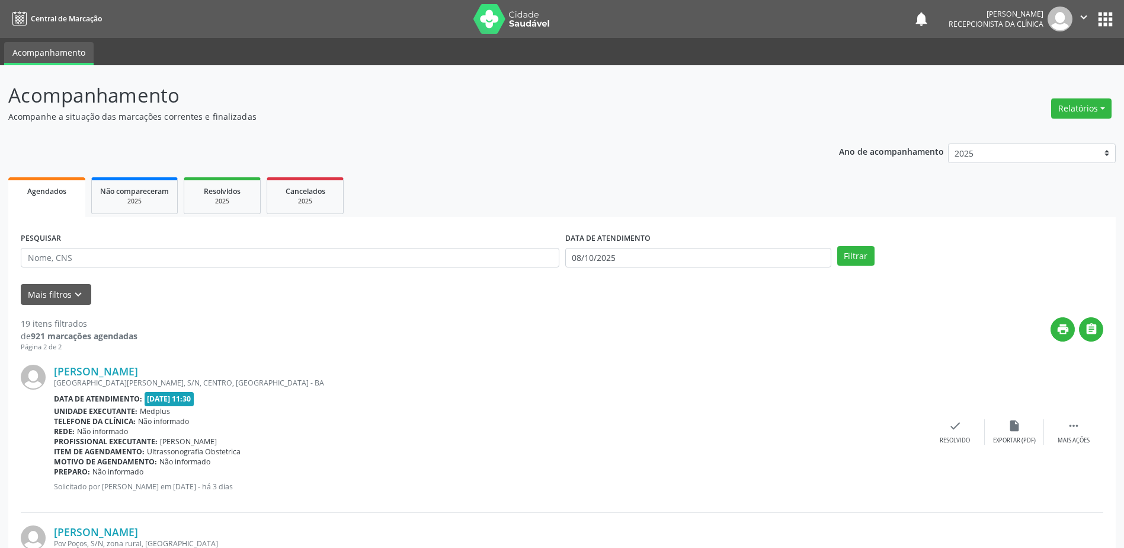
scroll to position [59, 0]
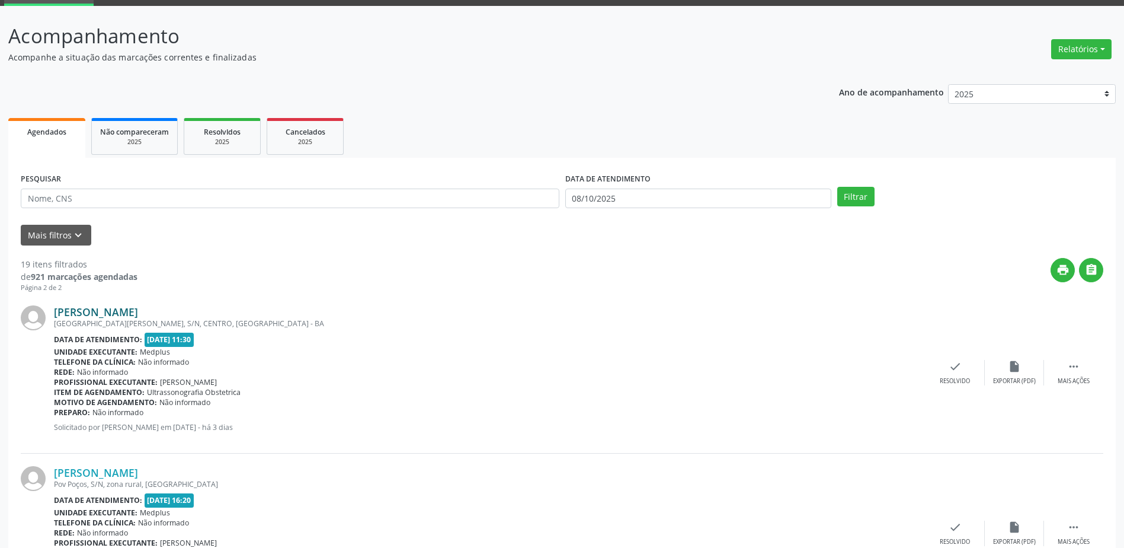
click at [93, 314] on link "[PERSON_NAME]" at bounding box center [96, 311] width 84 height 13
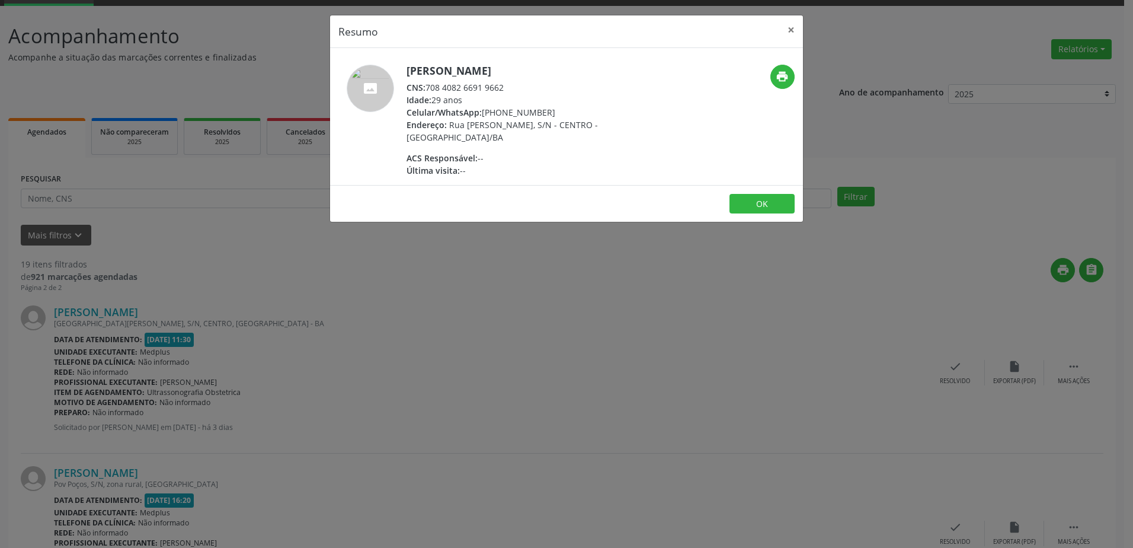
click at [347, 327] on div "Resumo × [PERSON_NAME] CNS: 708 4082 6691 9662 Idade: 29 anos Celular/WhatsApp:…" at bounding box center [566, 274] width 1133 height 548
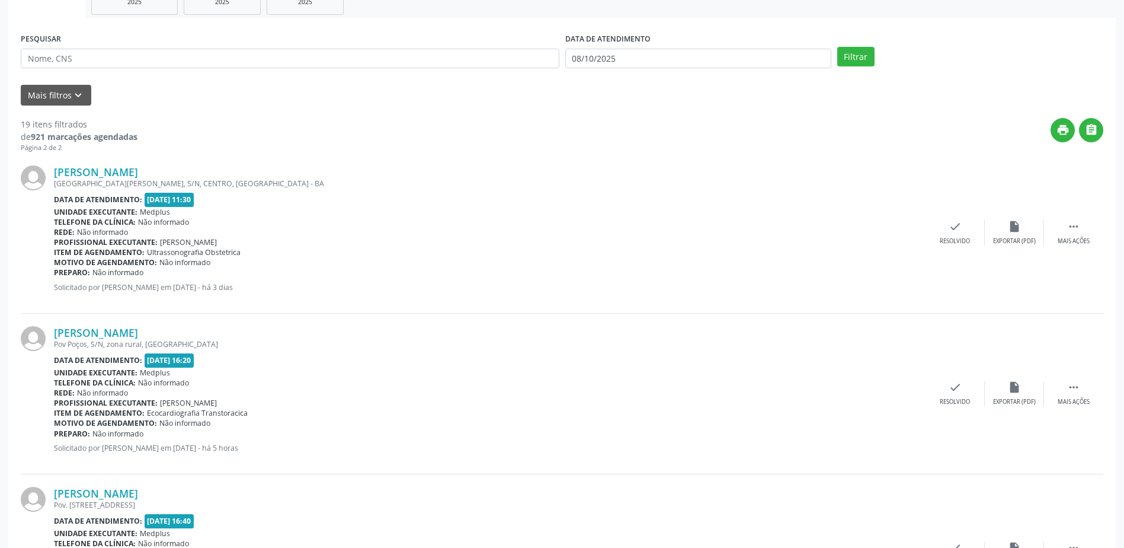
scroll to position [237, 0]
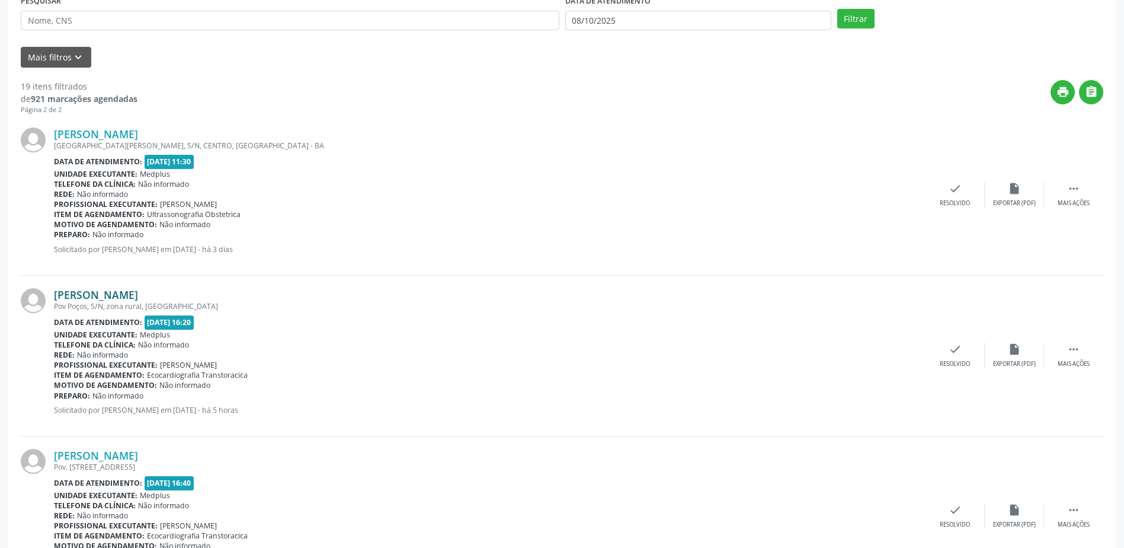
click at [124, 298] on link "[PERSON_NAME]" at bounding box center [96, 294] width 84 height 13
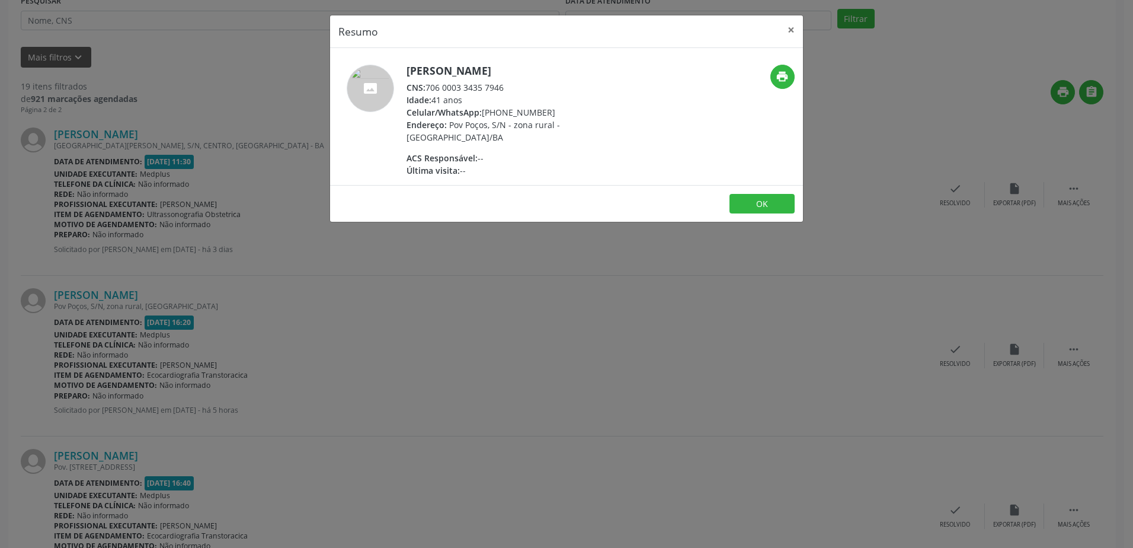
click at [360, 299] on div "Resumo × [PERSON_NAME] CNS: 706 0003 3435 7946 Idade: 41 anos Celular/WhatsApp:…" at bounding box center [566, 274] width 1133 height 548
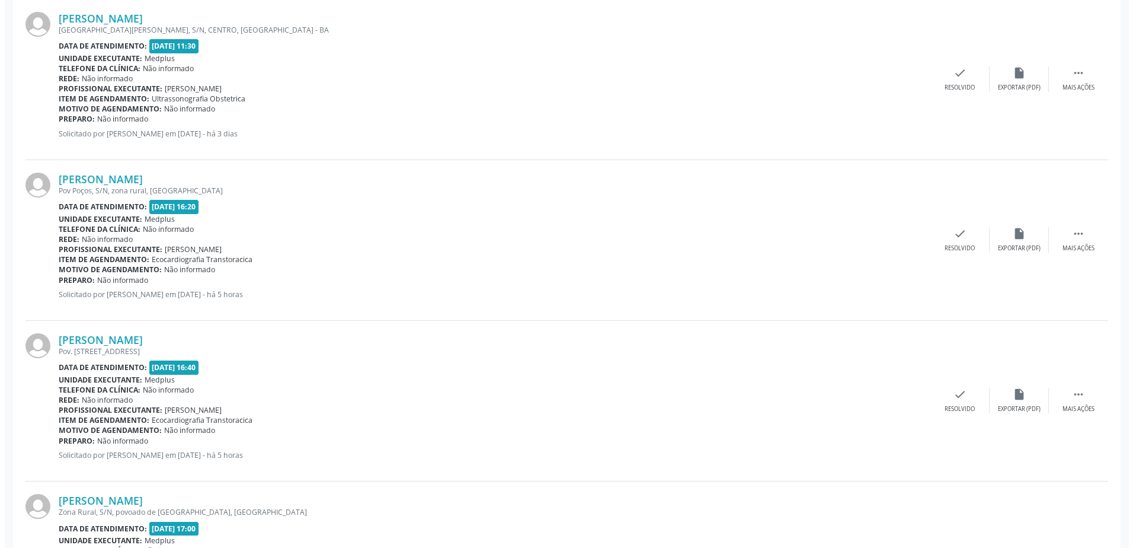
scroll to position [356, 0]
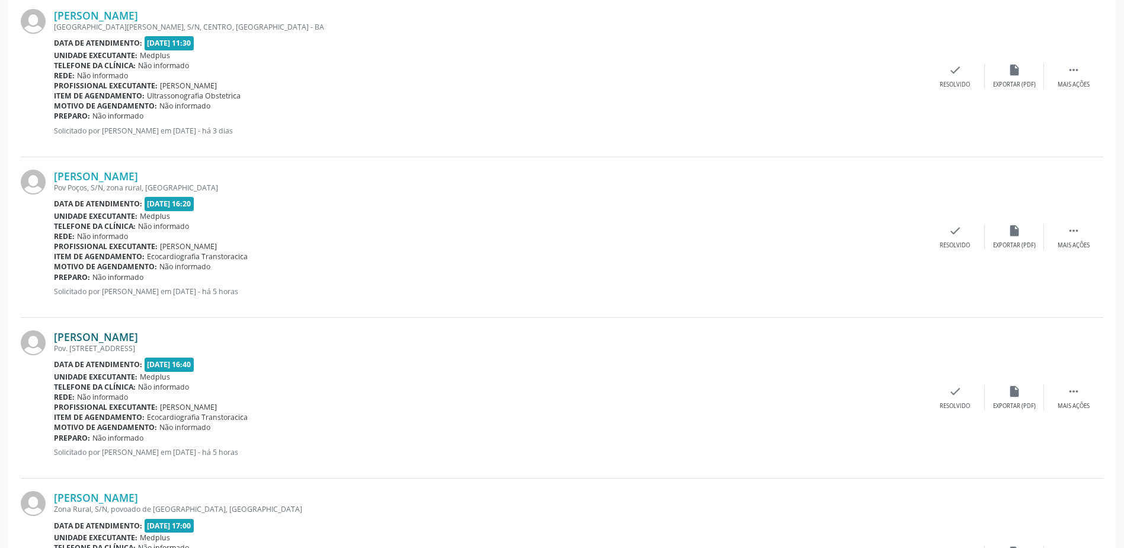
click at [76, 343] on link "[PERSON_NAME]" at bounding box center [96, 336] width 84 height 13
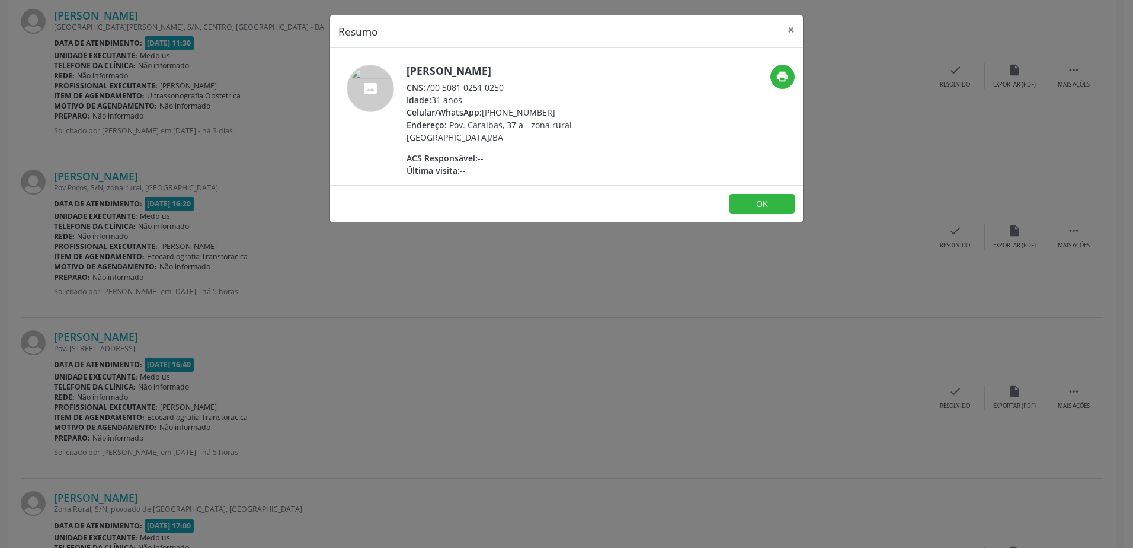
click at [611, 342] on div "Resumo × [PERSON_NAME] CNS: 700 5081 0251 0250 Idade: 31 anos Celular/WhatsApp:…" at bounding box center [566, 274] width 1133 height 548
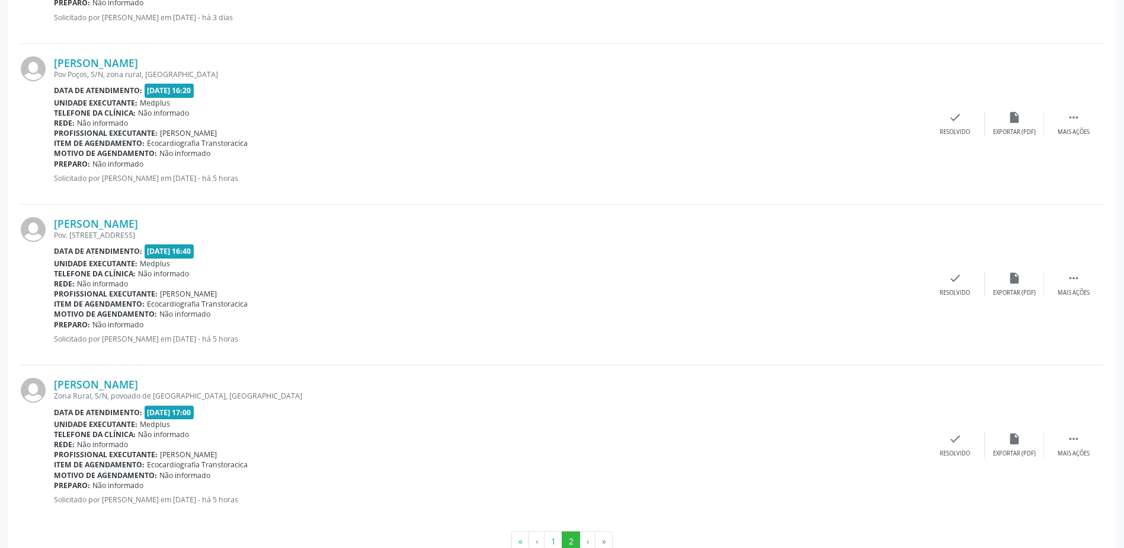
scroll to position [501, 0]
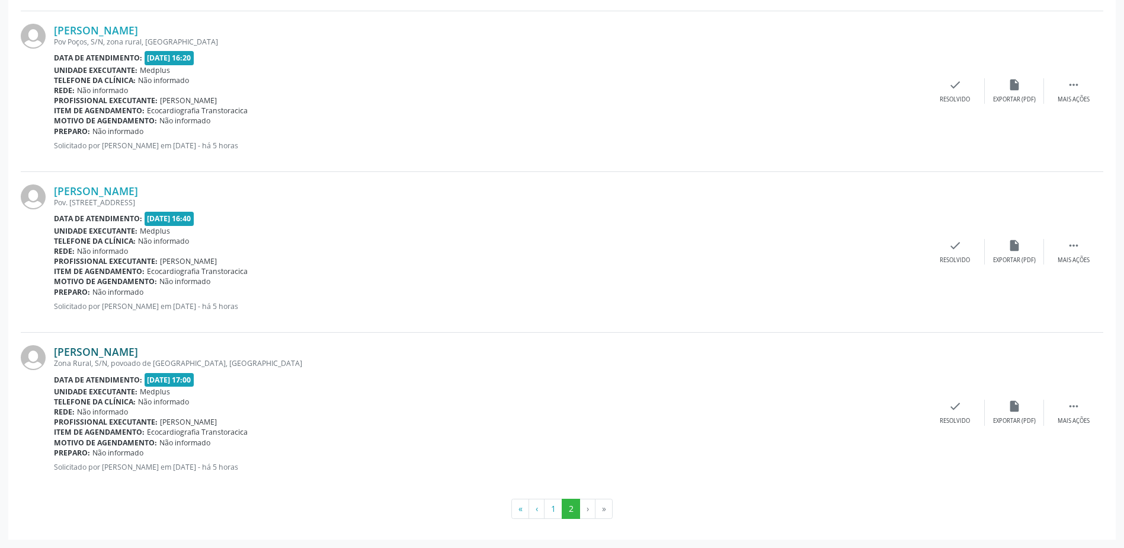
click at [127, 347] on link "[PERSON_NAME]" at bounding box center [96, 351] width 84 height 13
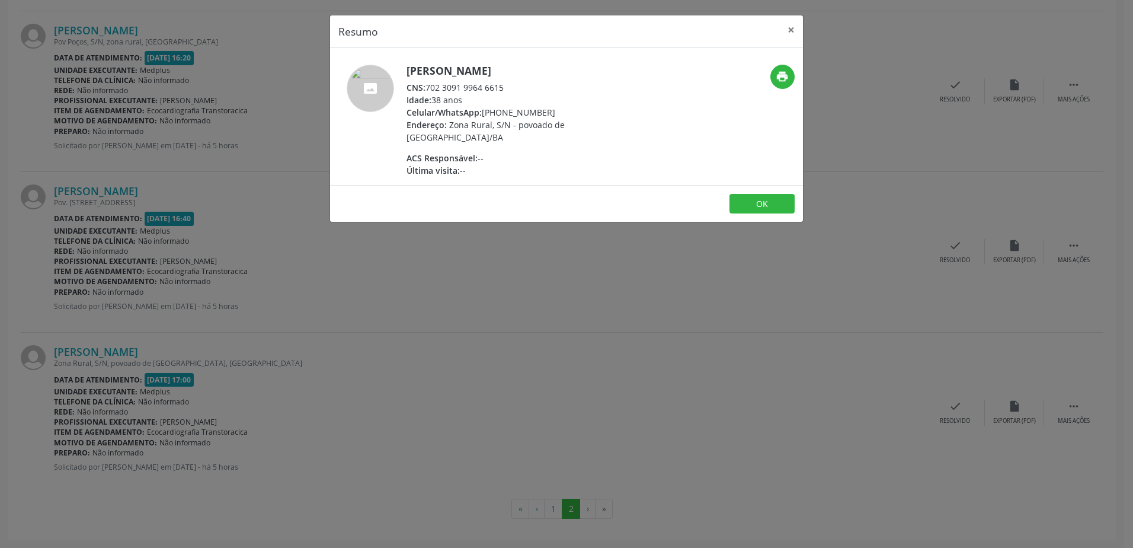
click at [385, 357] on div "Resumo × [PERSON_NAME] CNS: 702 3091 9964 6615 Idade: 38 anos Celular/WhatsApp:…" at bounding box center [566, 274] width 1133 height 548
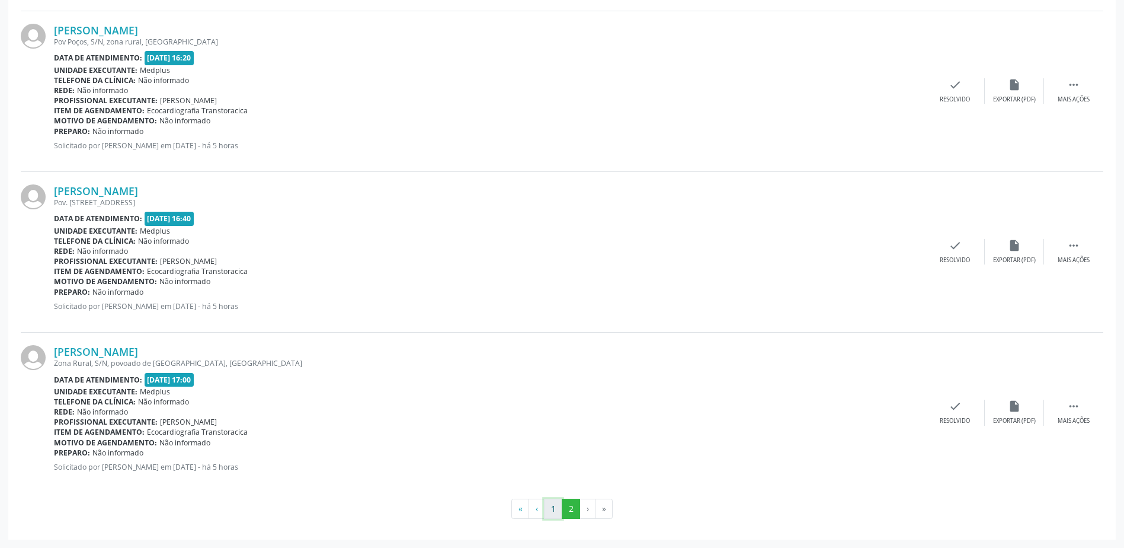
click at [552, 513] on button "1" at bounding box center [553, 508] width 18 height 20
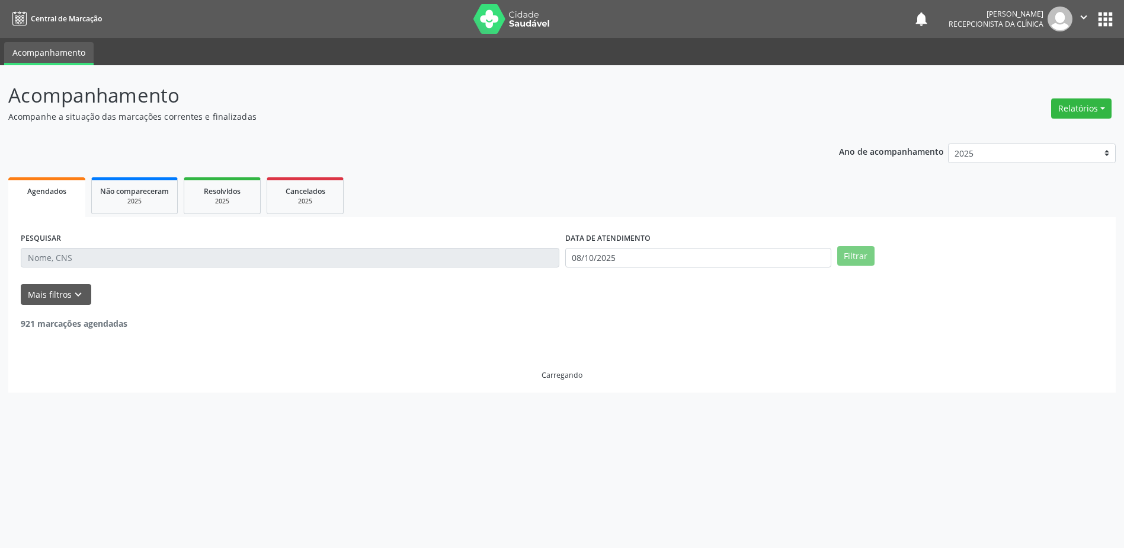
scroll to position [0, 0]
